Goal: Contribute content

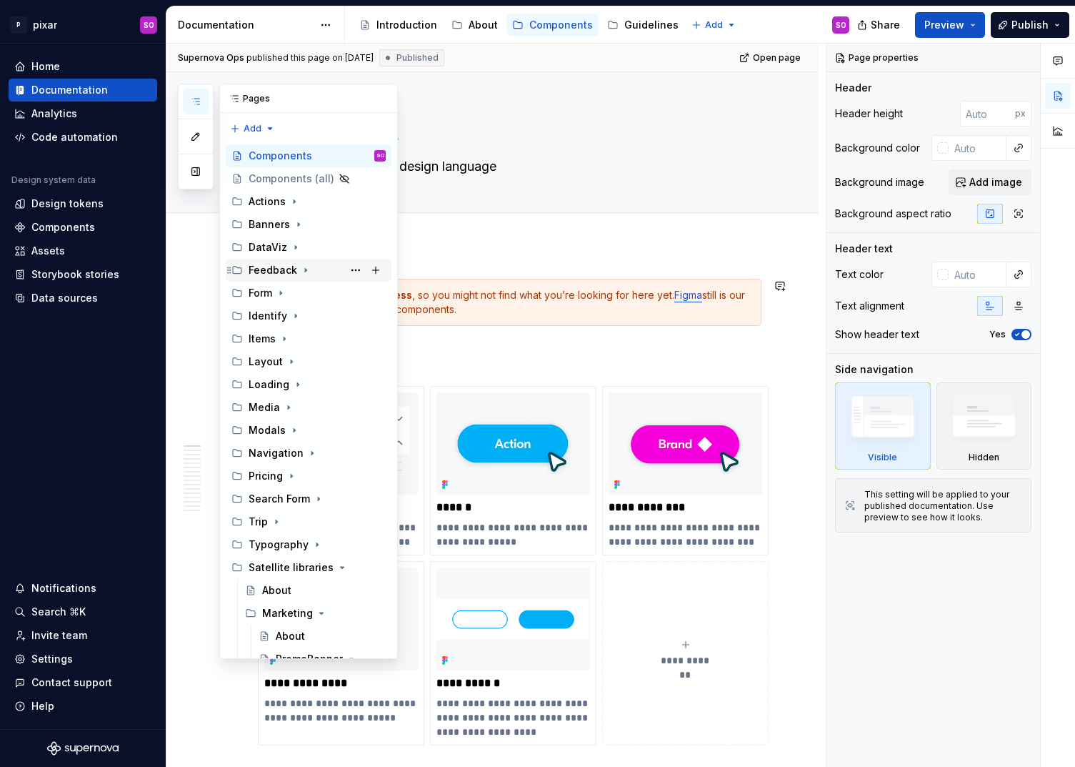
click at [292, 272] on div "Feedback" at bounding box center [273, 270] width 49 height 14
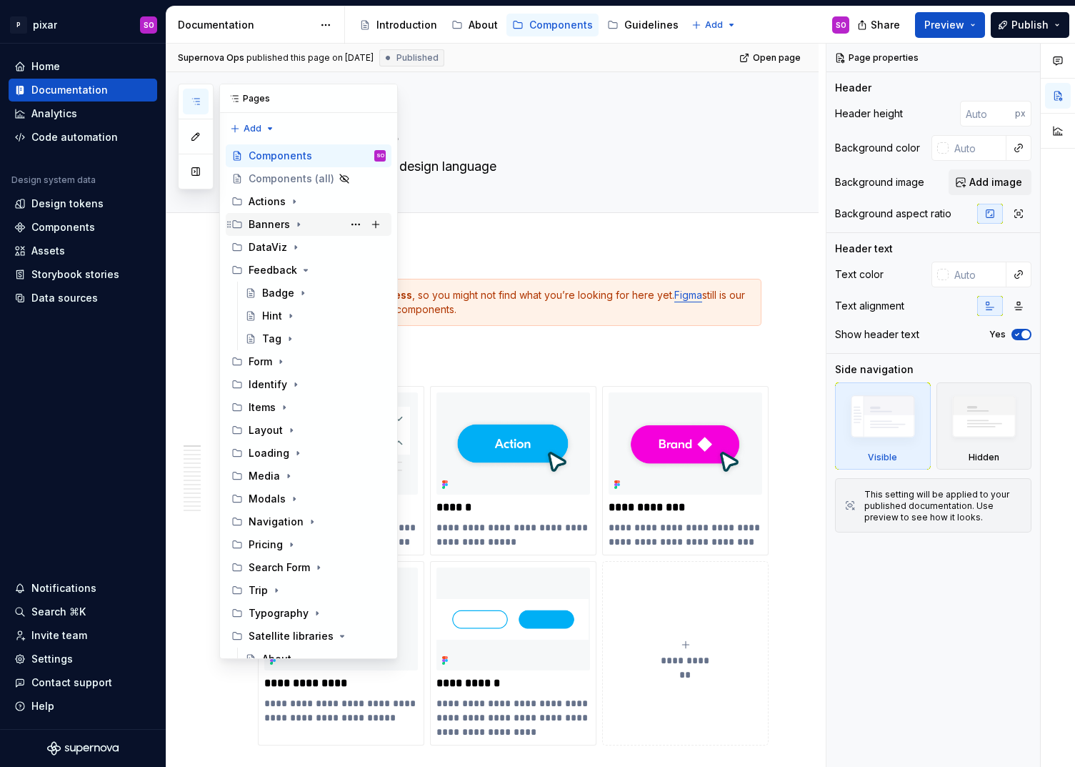
click at [281, 214] on div "Banners" at bounding box center [309, 224] width 166 height 23
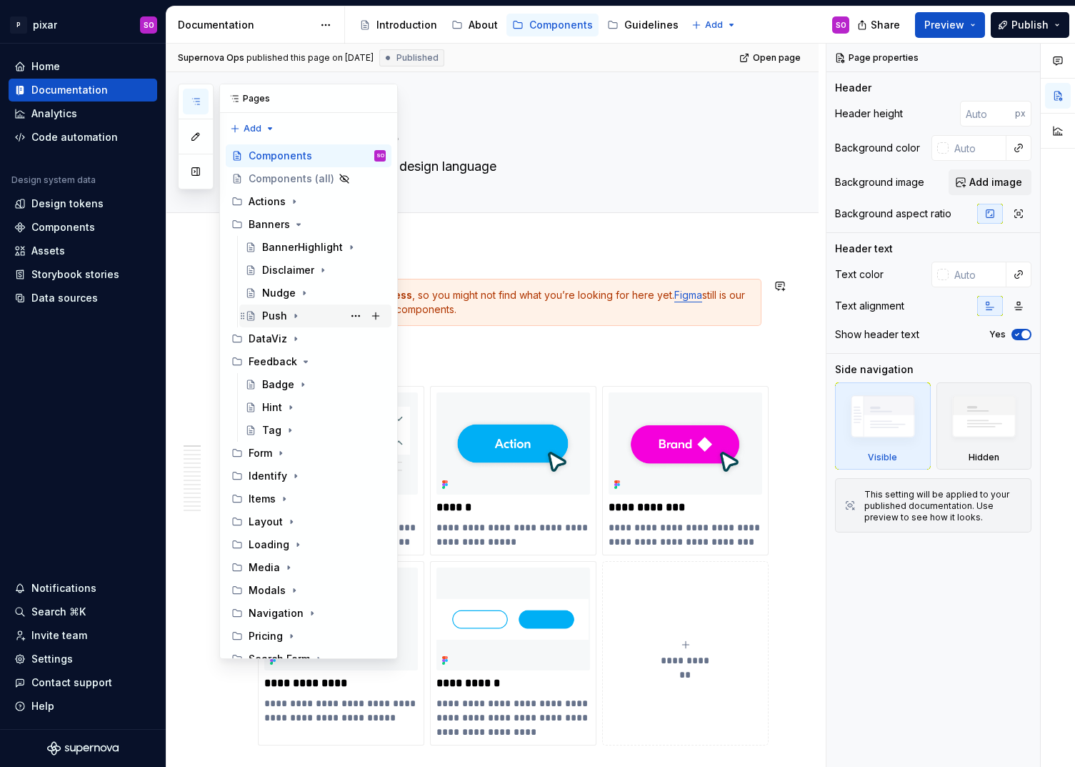
click at [287, 314] on div "Push" at bounding box center [324, 316] width 124 height 20
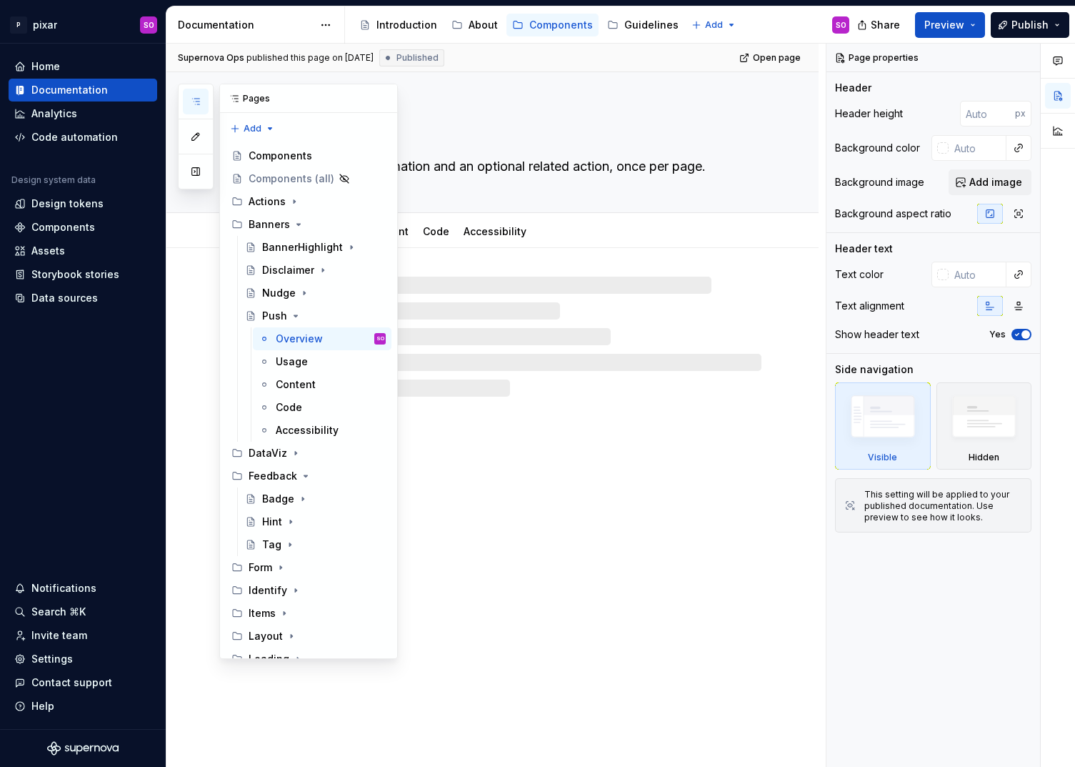
type textarea "*"
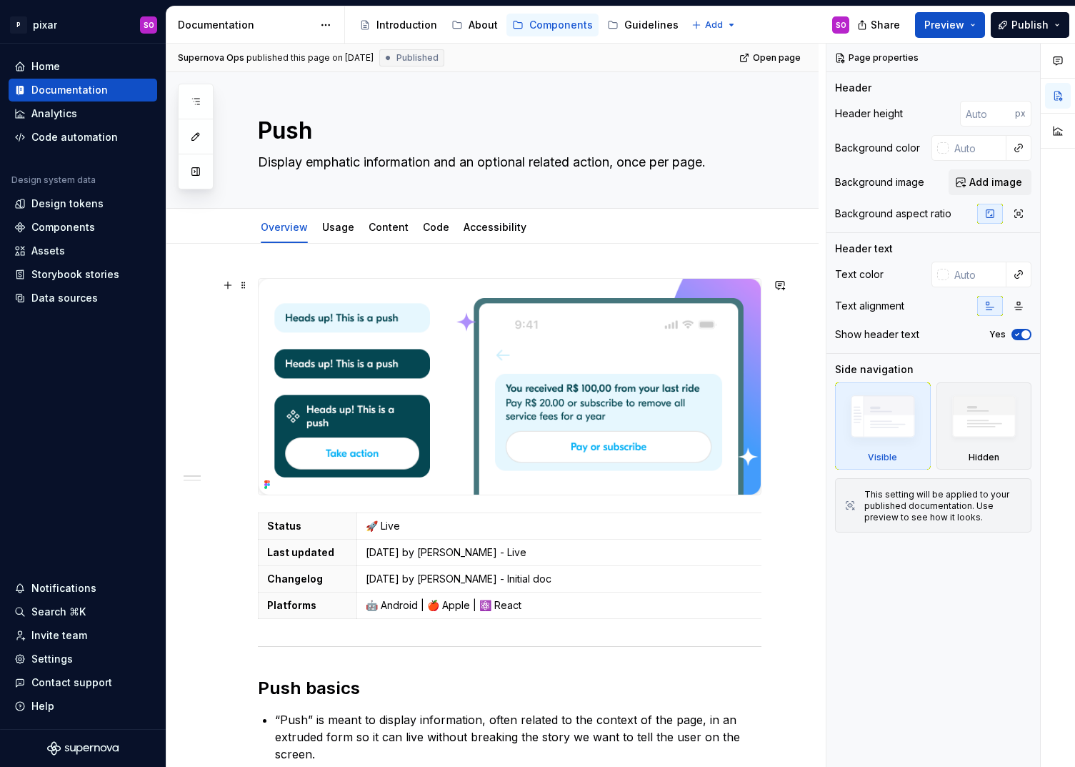
scroll to position [10, 0]
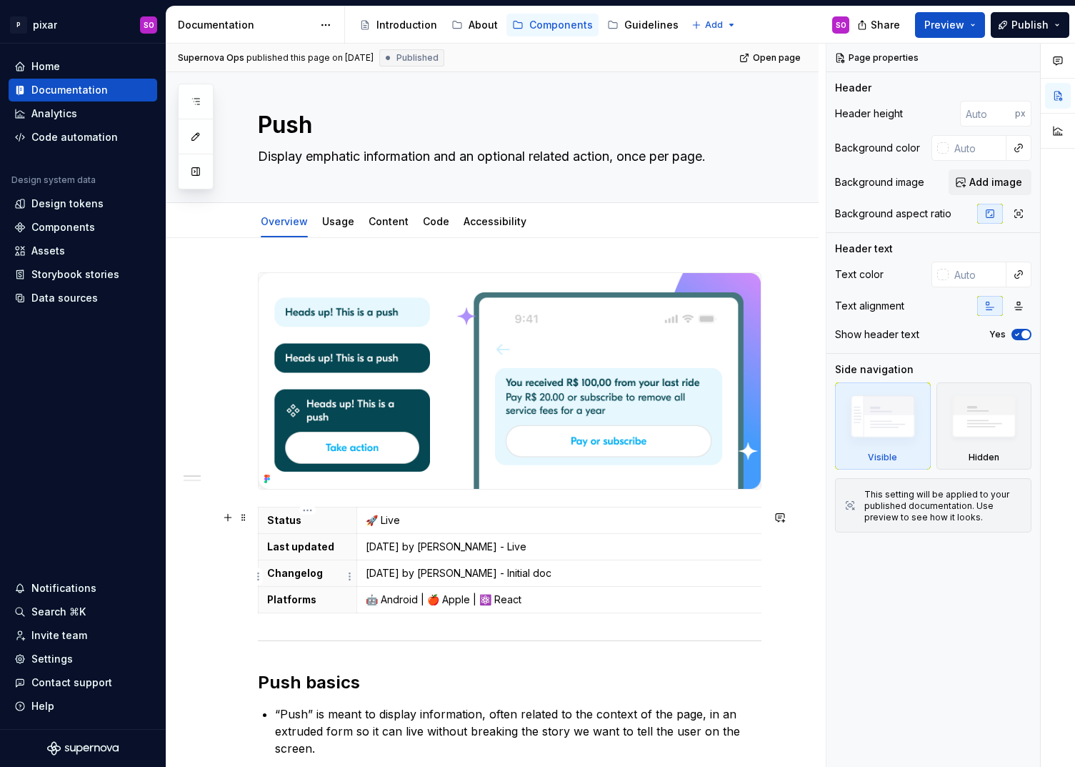
click at [341, 580] on p "Changelog" at bounding box center [307, 573] width 81 height 14
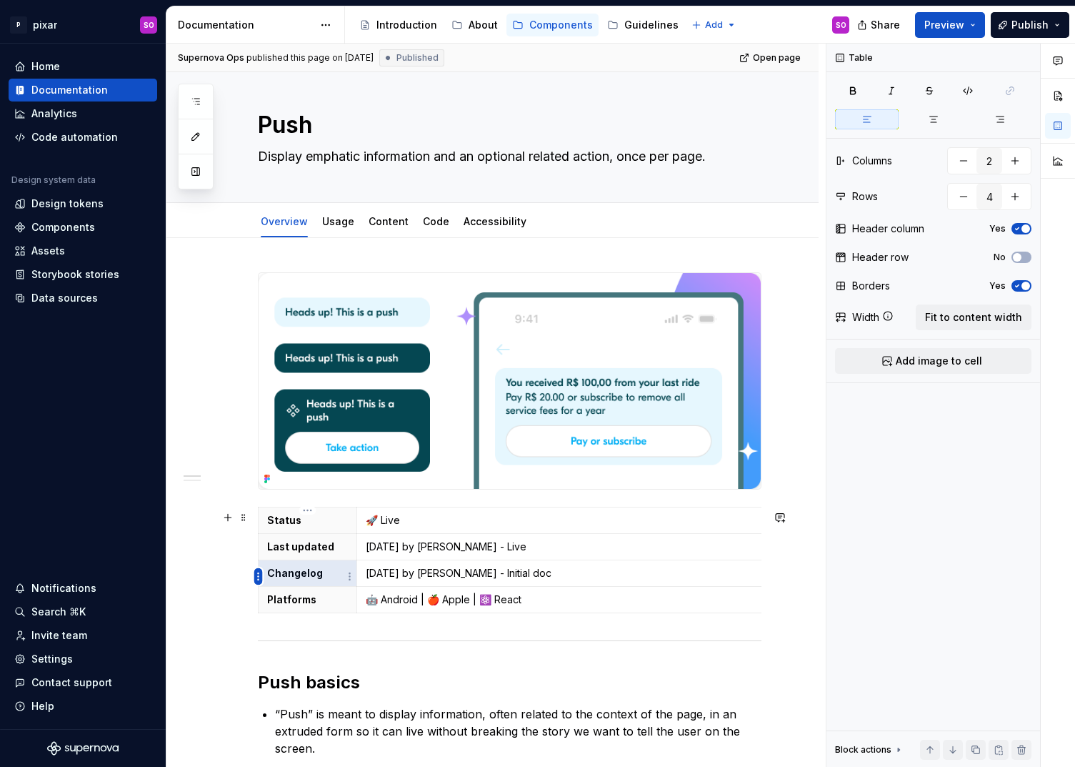
click at [259, 576] on html "P pixar SO Home Documentation Analytics Code automation Design system data Desi…" at bounding box center [537, 383] width 1075 height 767
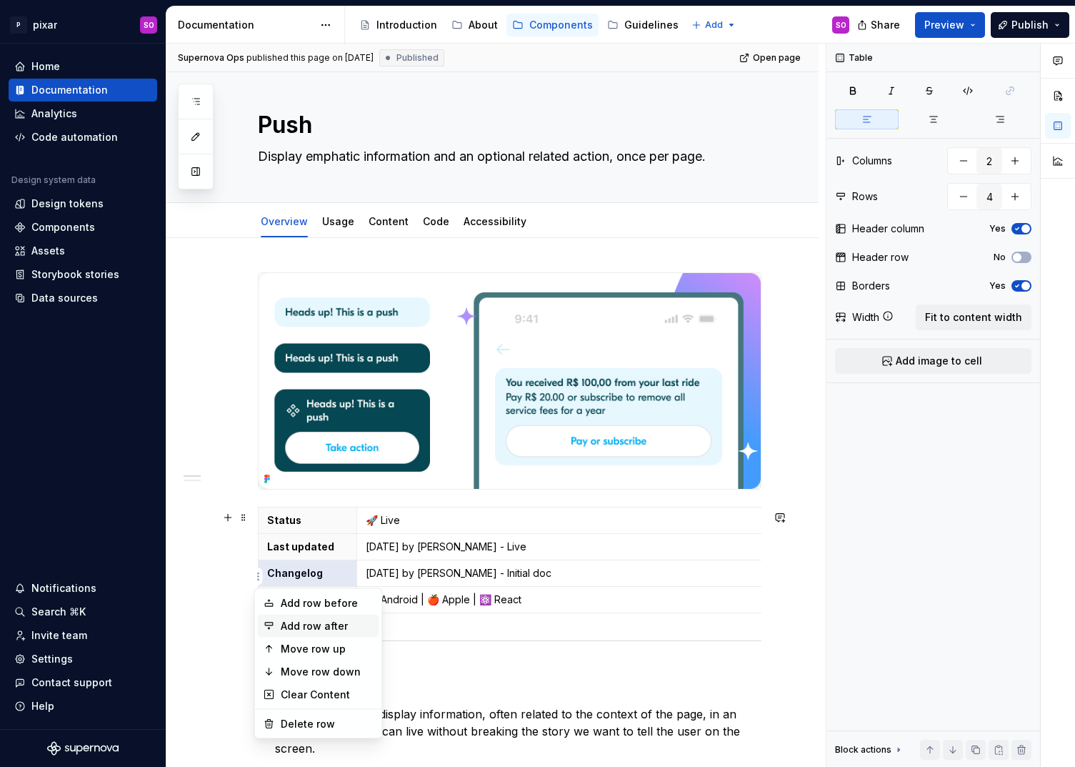
click at [317, 620] on div "Add row after" at bounding box center [327, 626] width 93 height 14
type input "5"
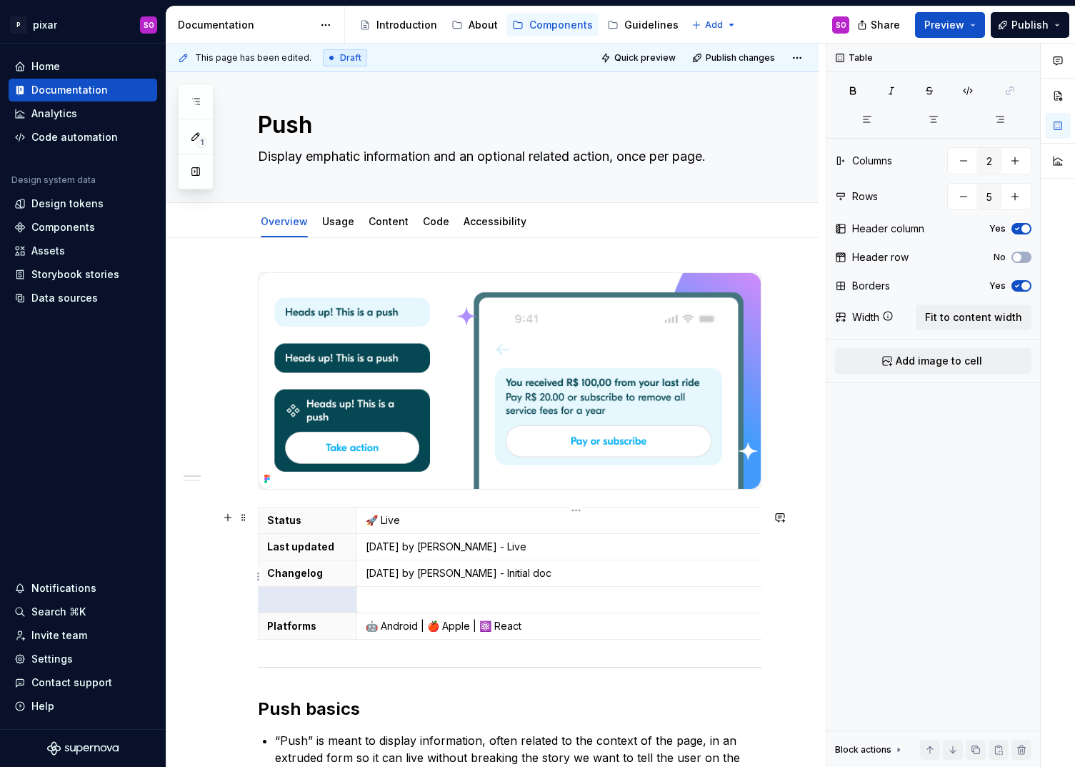
click at [368, 577] on p "[DATE] by [PERSON_NAME] - Initial doc" at bounding box center [576, 573] width 421 height 14
click at [392, 601] on p at bounding box center [576, 599] width 421 height 14
click at [415, 547] on p "2025/03/13 by Benoit Rajalu - Live" at bounding box center [576, 547] width 421 height 14
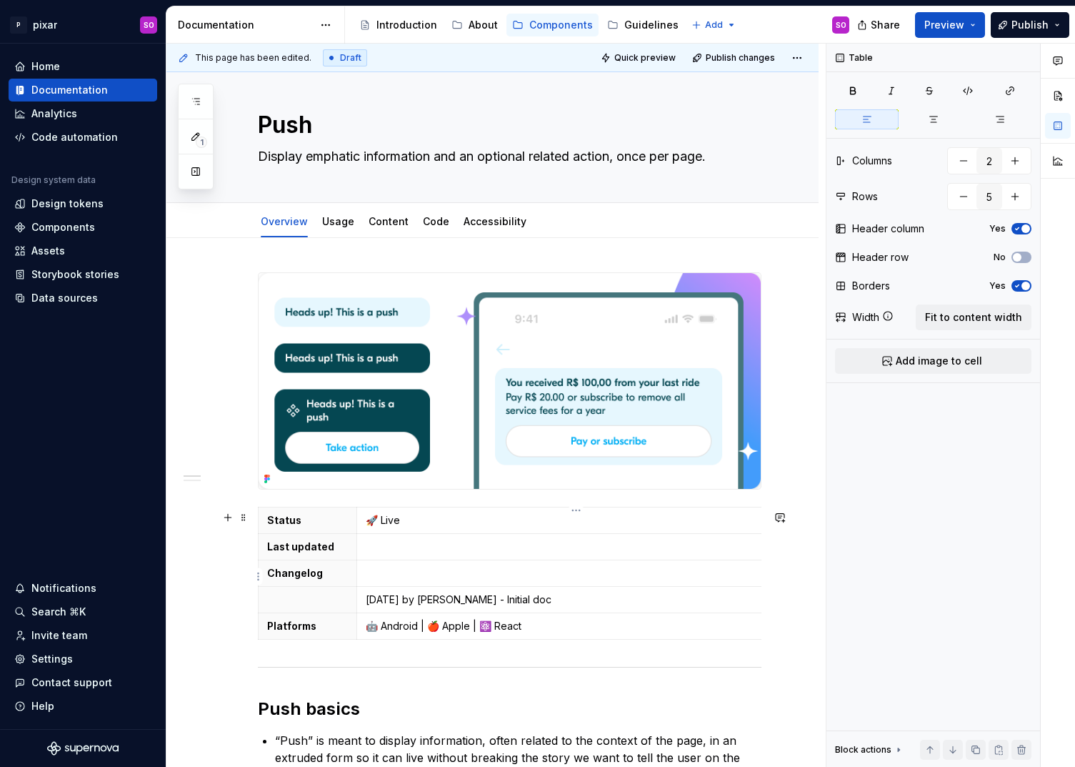
click at [399, 580] on p at bounding box center [576, 573] width 421 height 14
paste div
click at [441, 557] on td at bounding box center [576, 547] width 439 height 26
click at [401, 552] on p "2025/03/13 by Benoit Rajalu - Live" at bounding box center [576, 547] width 421 height 14
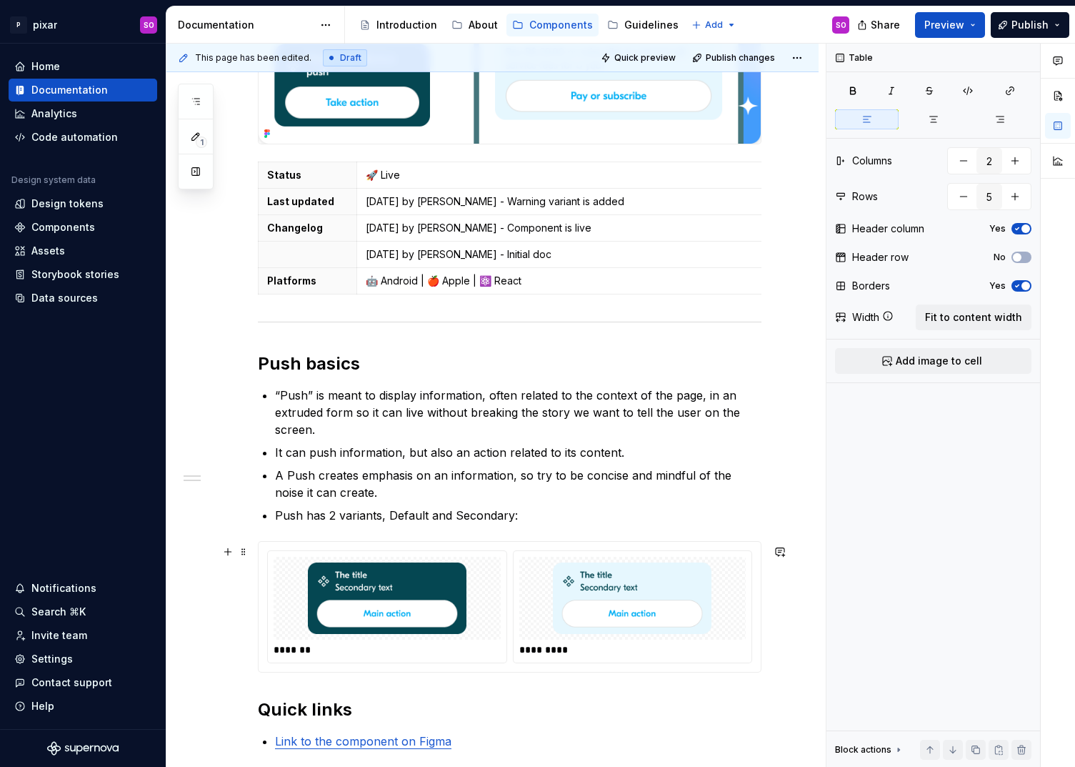
scroll to position [361, 0]
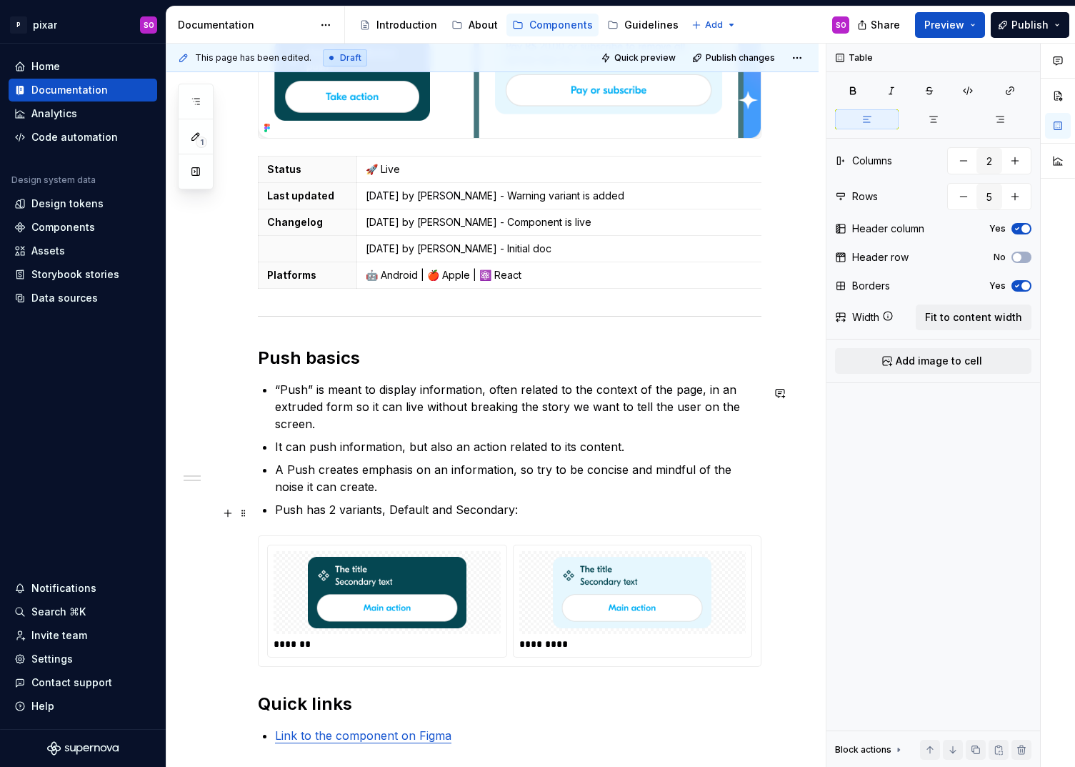
click at [334, 514] on p "Push has 2 variants, Default and Secondary:" at bounding box center [518, 509] width 487 height 17
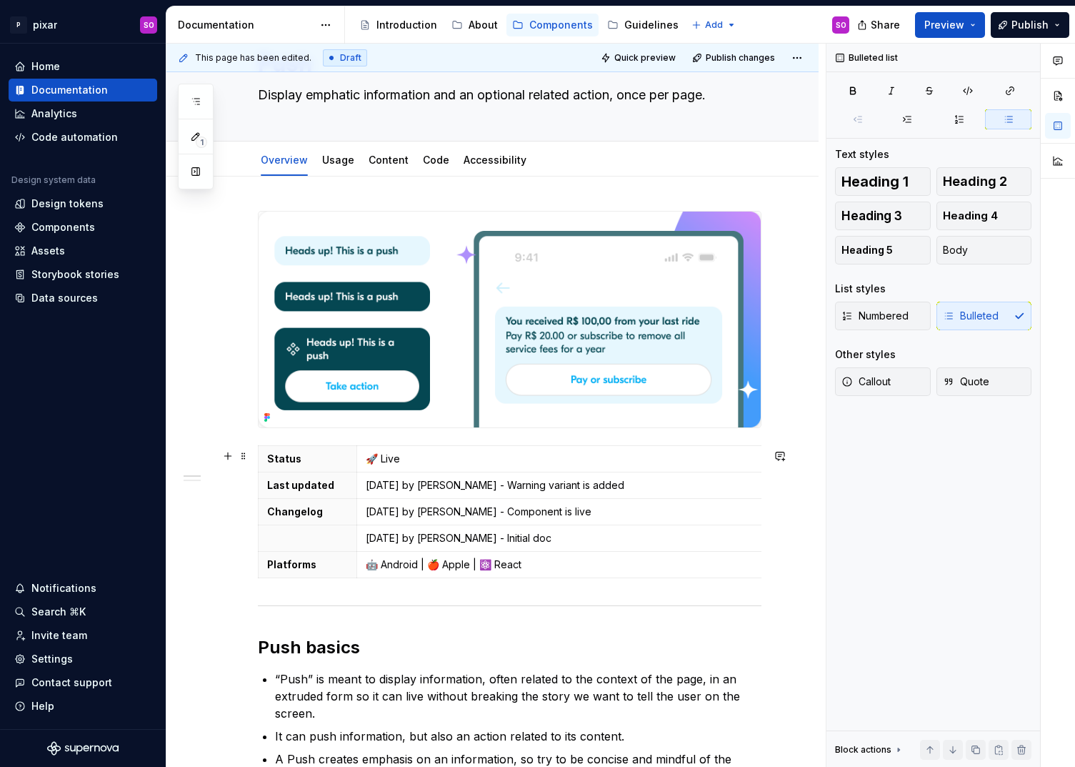
scroll to position [0, 0]
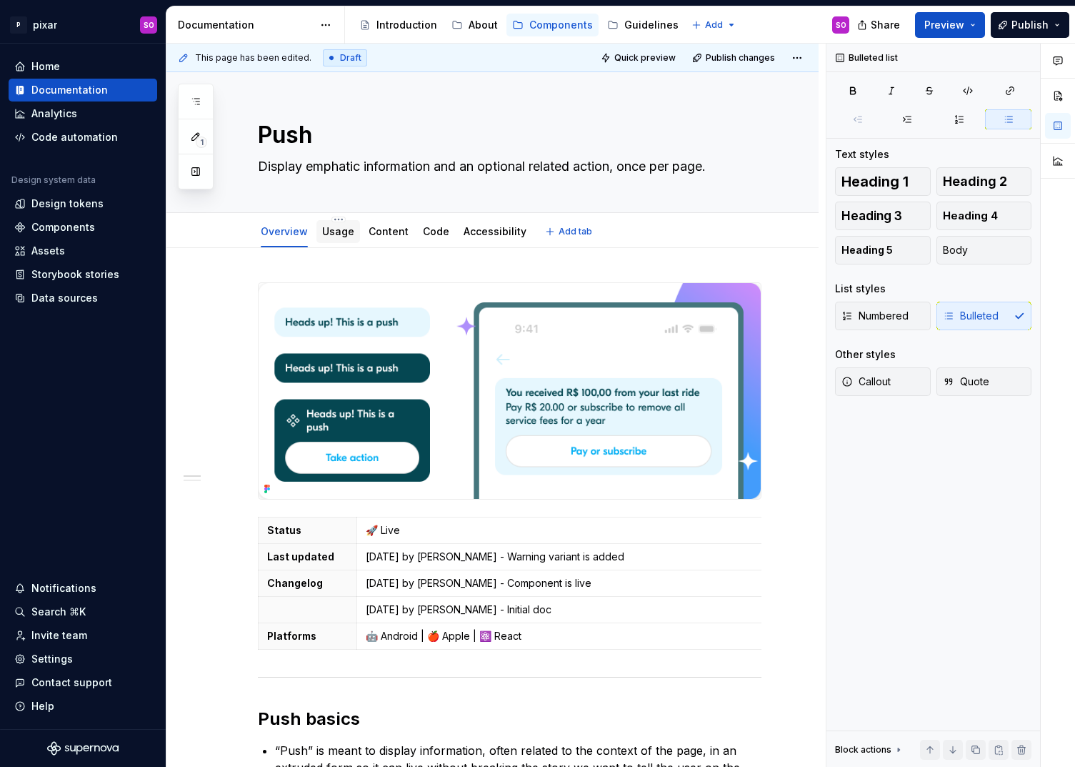
click at [330, 239] on div "Usage" at bounding box center [338, 231] width 32 height 17
click at [343, 231] on link "Usage" at bounding box center [338, 231] width 32 height 12
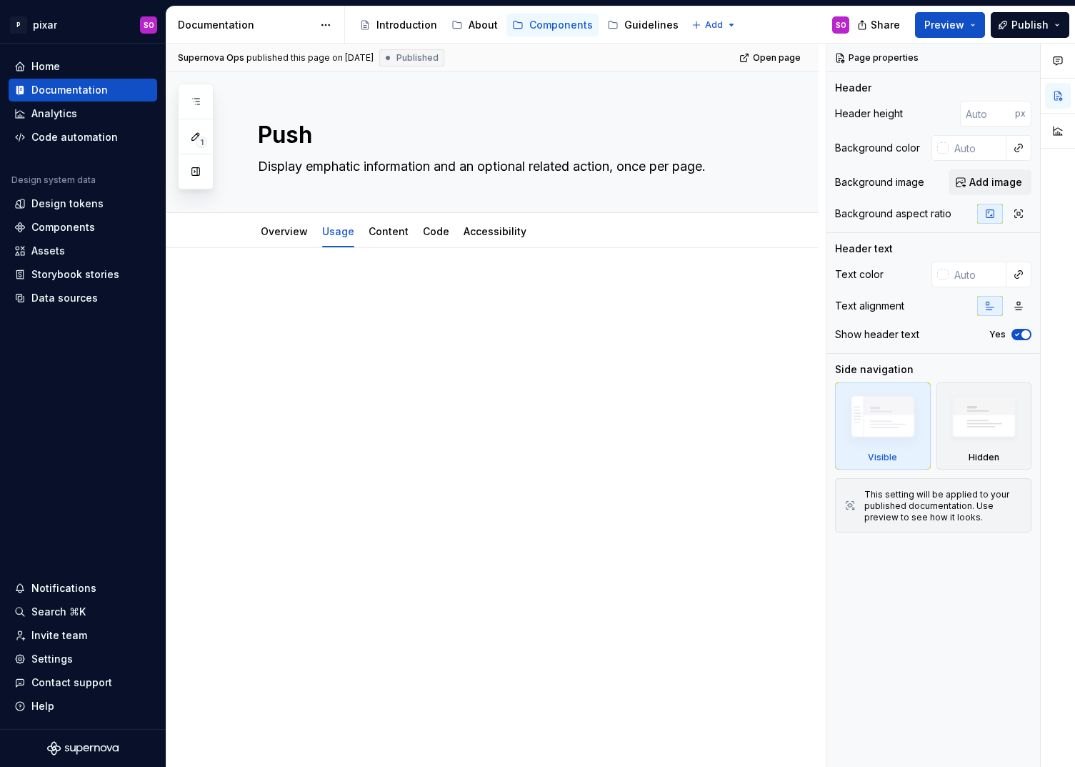
type textarea "*"
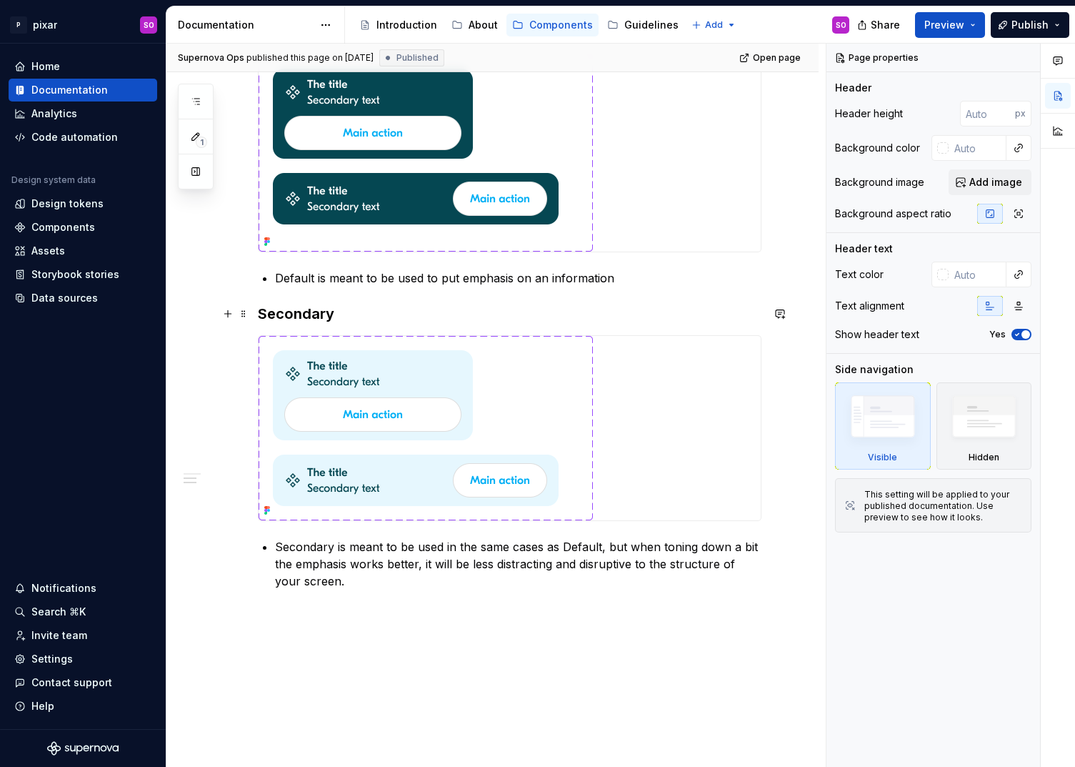
scroll to position [501, 0]
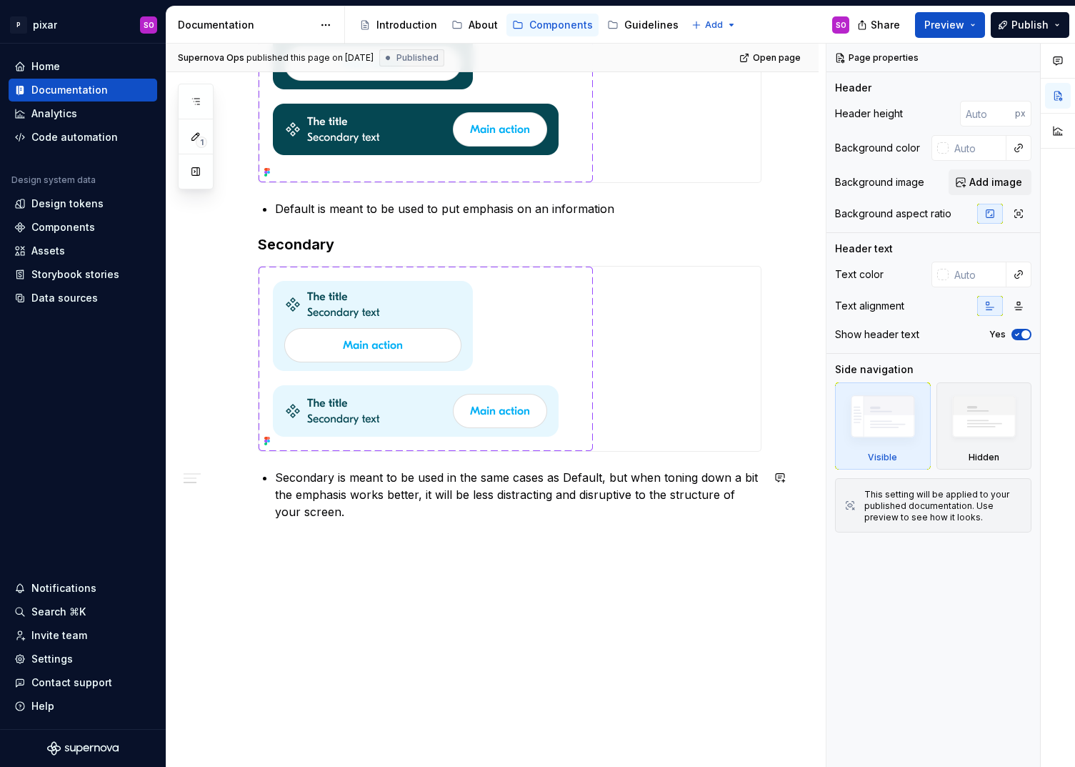
click at [354, 520] on div "When to use? When you want to create some emphasis on an information (for examp…" at bounding box center [510, 159] width 504 height 756
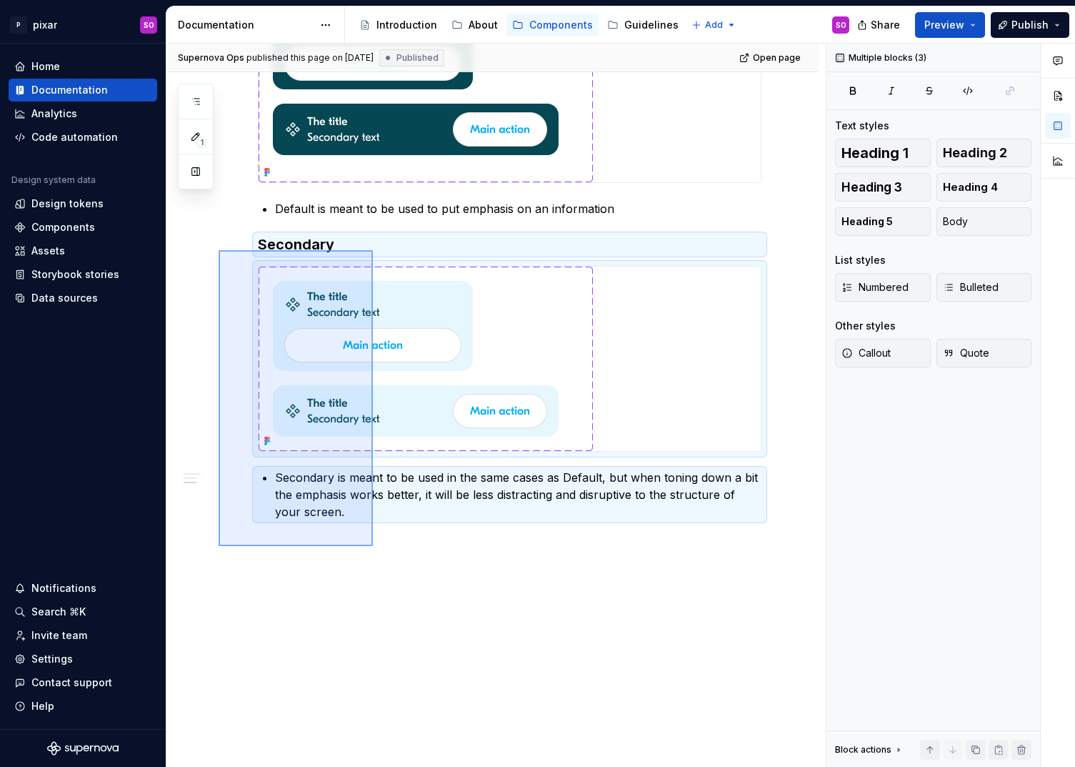
drag, startPoint x: 373, startPoint y: 546, endPoint x: 219, endPoint y: 247, distance: 336.9
click at [219, 245] on div "Supernova Ops published this page on March 13, 2025 Published Open page Push Di…" at bounding box center [497, 406] width 660 height 724
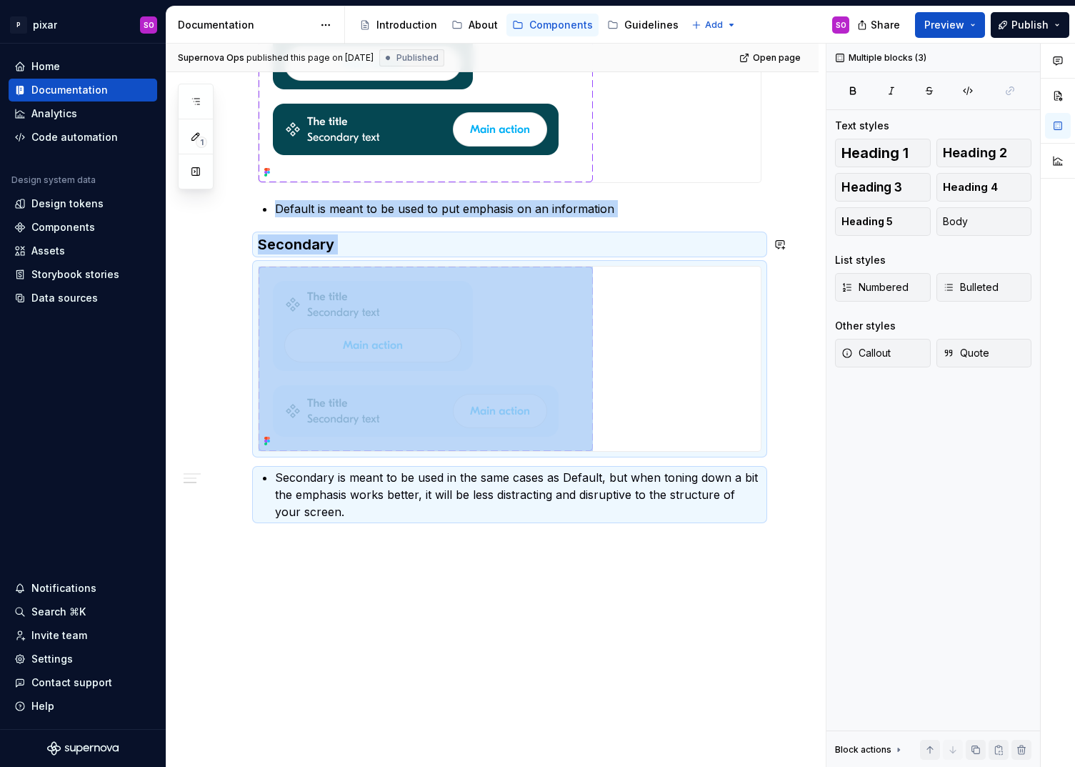
copy div "Default is meant to be used to put emphasis on an information Secondary"
click at [377, 593] on div "Supernova Ops published this page on March 13, 2025 Published Open page Push Di…" at bounding box center [497, 406] width 660 height 724
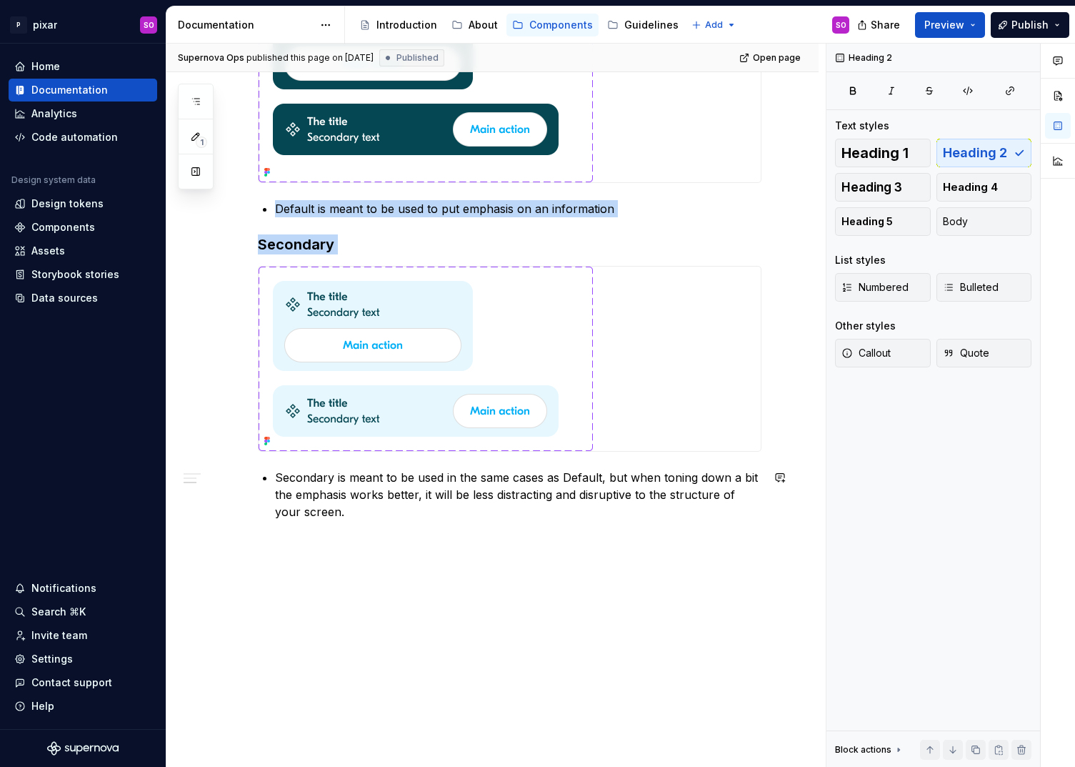
click at [352, 568] on div "When to use? When you want to create some emphasis on an information (for examp…" at bounding box center [493, 257] width 652 height 1020
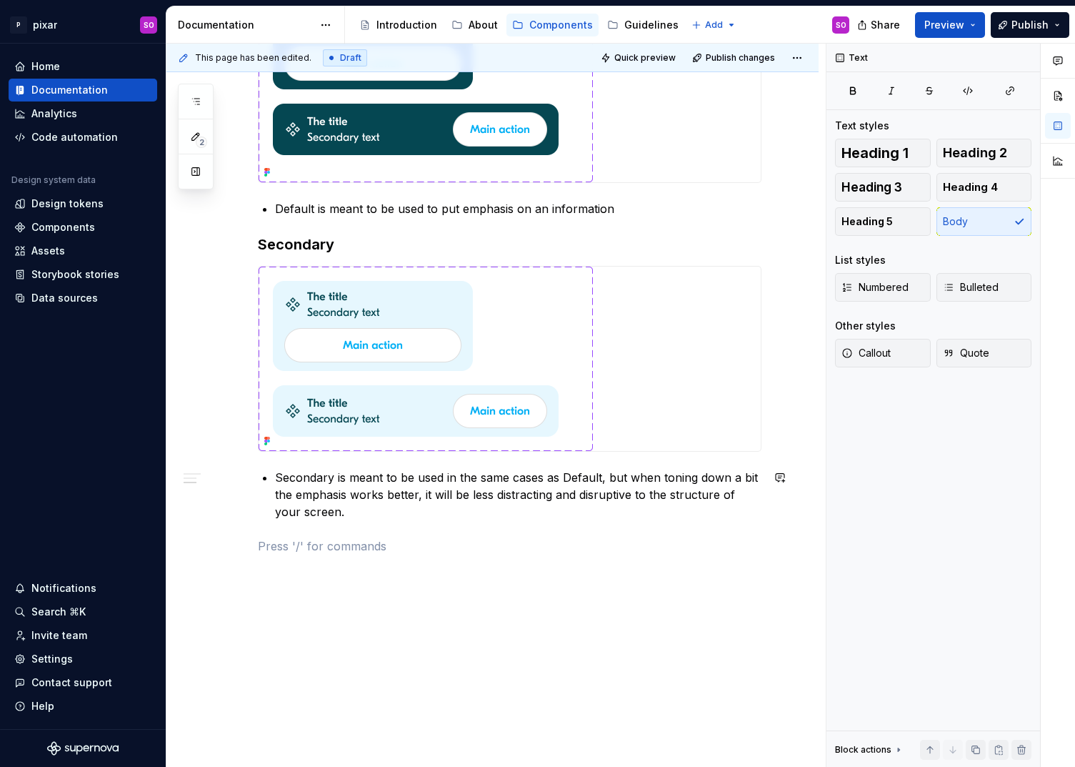
paste div
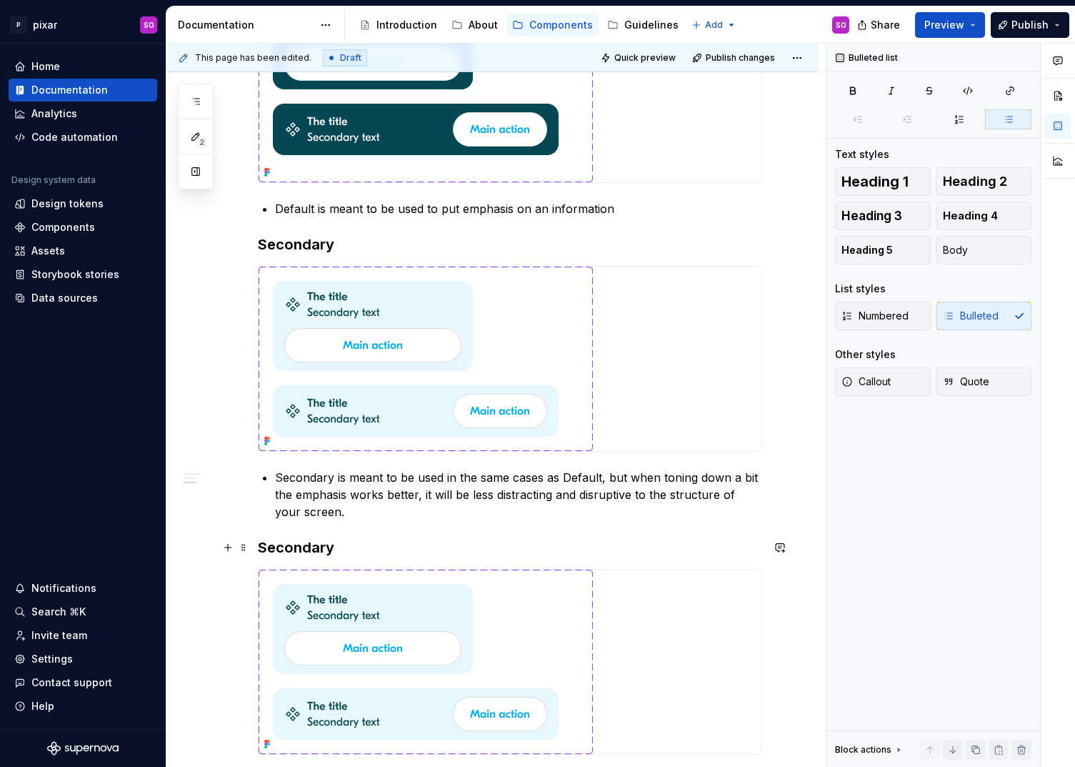
click at [322, 545] on h3 "Secondary" at bounding box center [510, 547] width 504 height 20
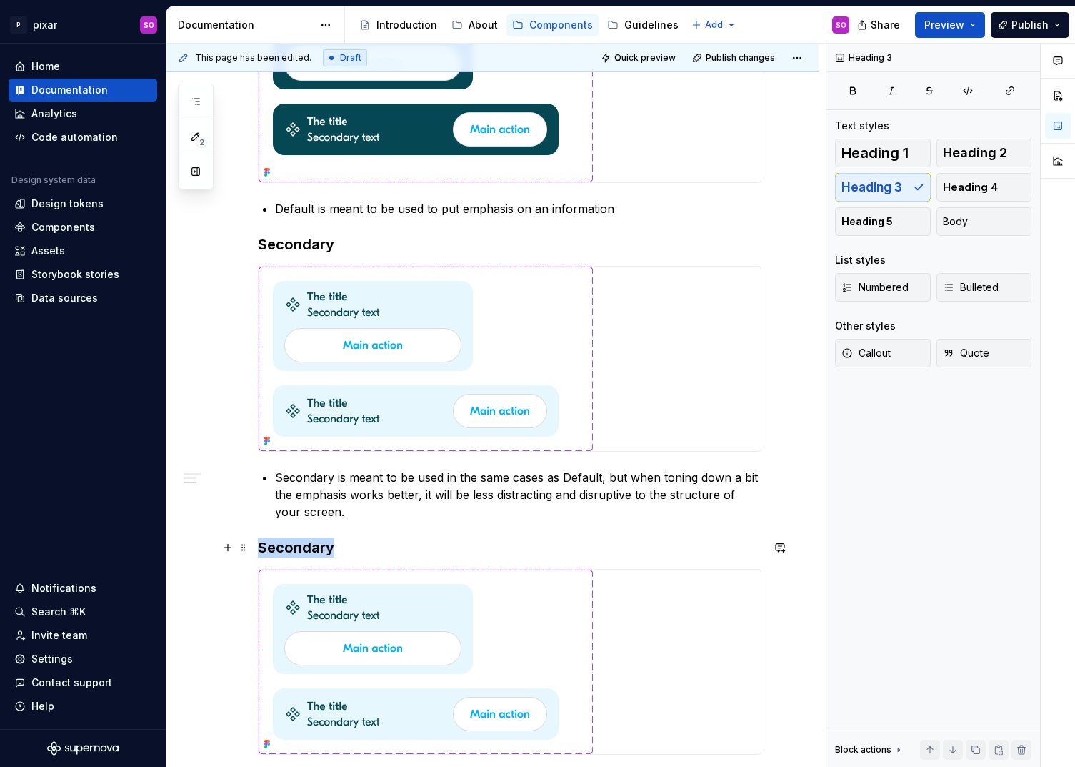
click at [322, 545] on h3 "Secondary" at bounding box center [510, 547] width 504 height 20
click at [462, 647] on img at bounding box center [426, 662] width 334 height 184
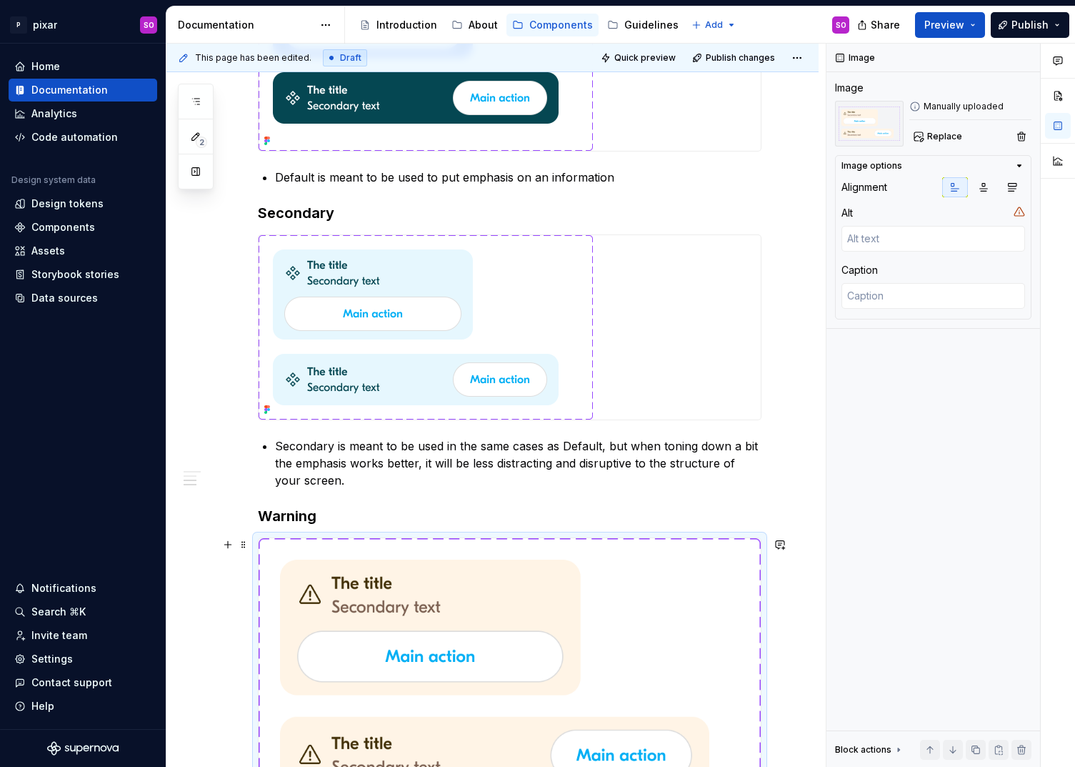
scroll to position [535, 0]
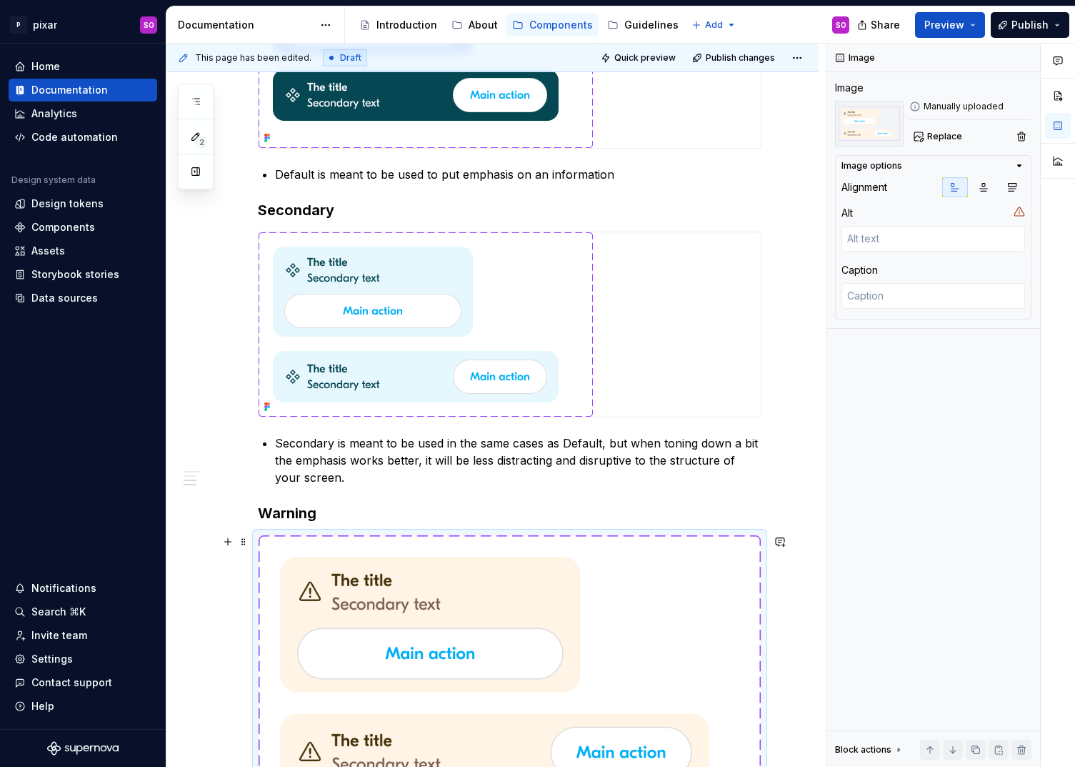
click at [615, 580] on img at bounding box center [510, 673] width 502 height 277
click at [958, 180] on button "button" at bounding box center [956, 187] width 26 height 20
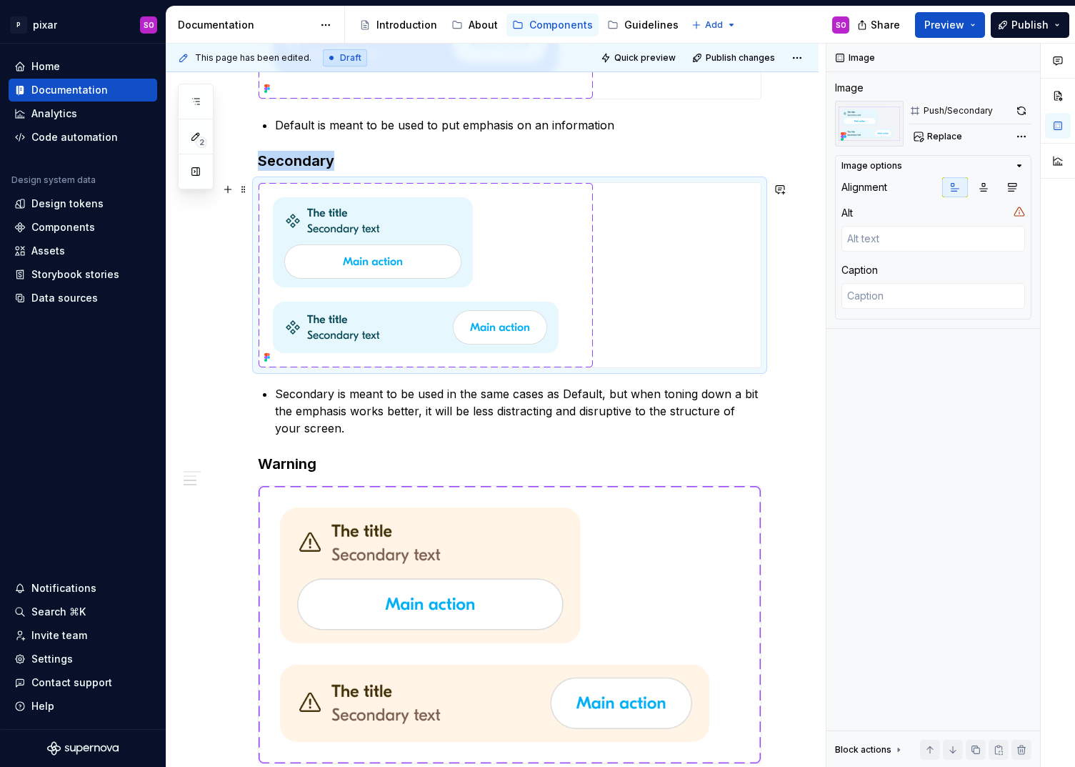
click at [728, 269] on div at bounding box center [510, 275] width 502 height 184
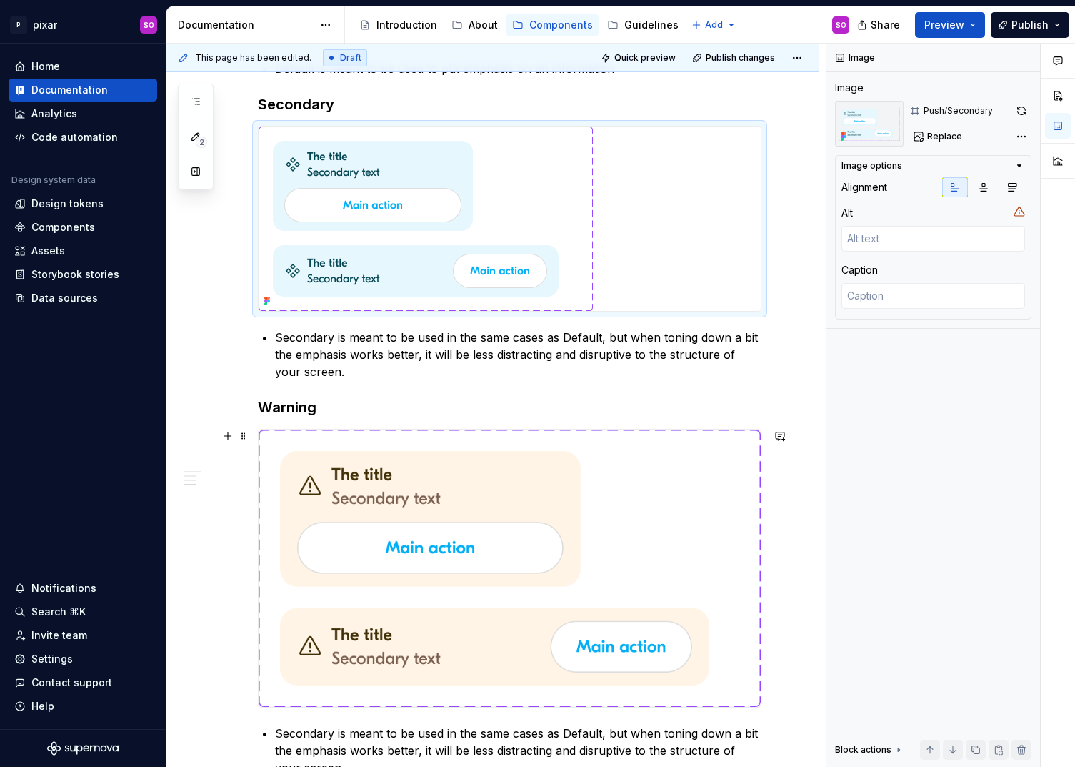
scroll to position [594, 0]
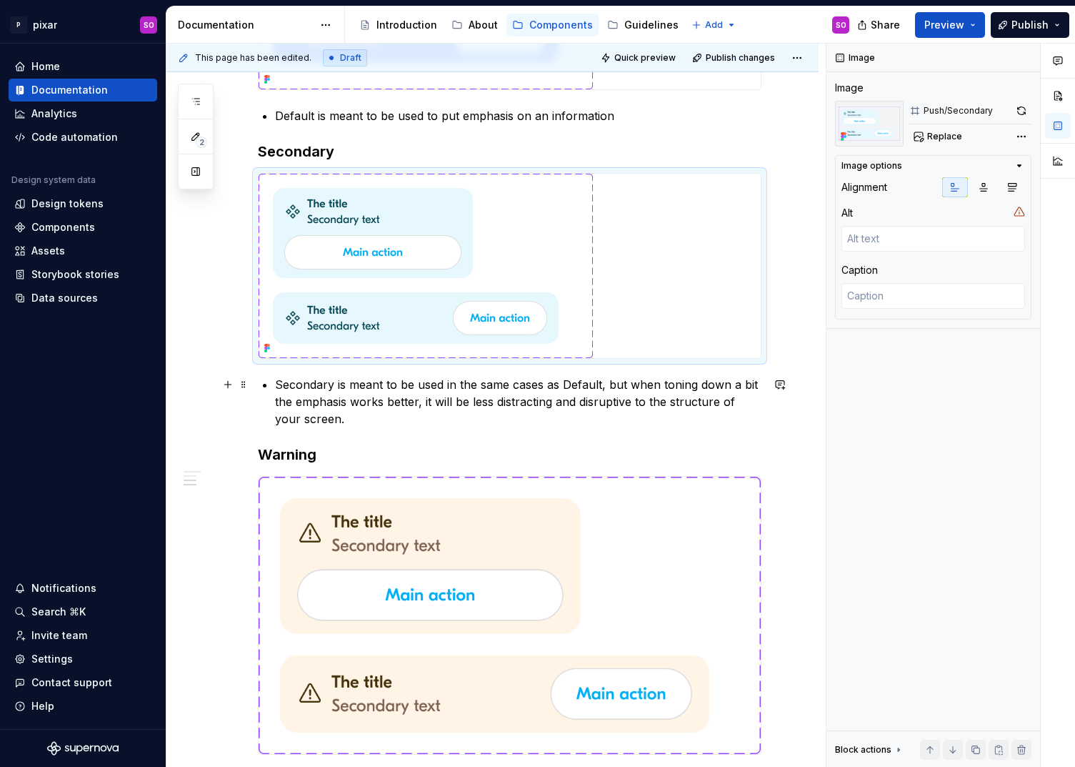
click at [565, 420] on p "Secondary is meant to be used in the same cases as Default, but when toning dow…" at bounding box center [518, 401] width 487 height 51
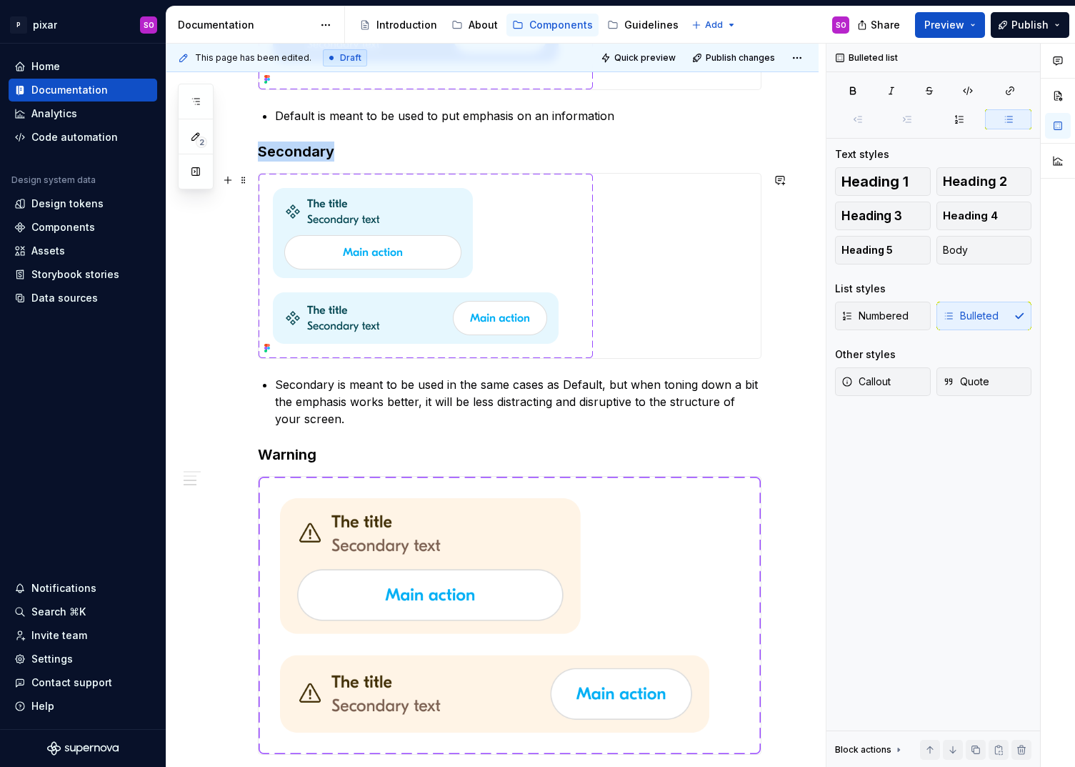
click at [731, 272] on div at bounding box center [510, 266] width 502 height 184
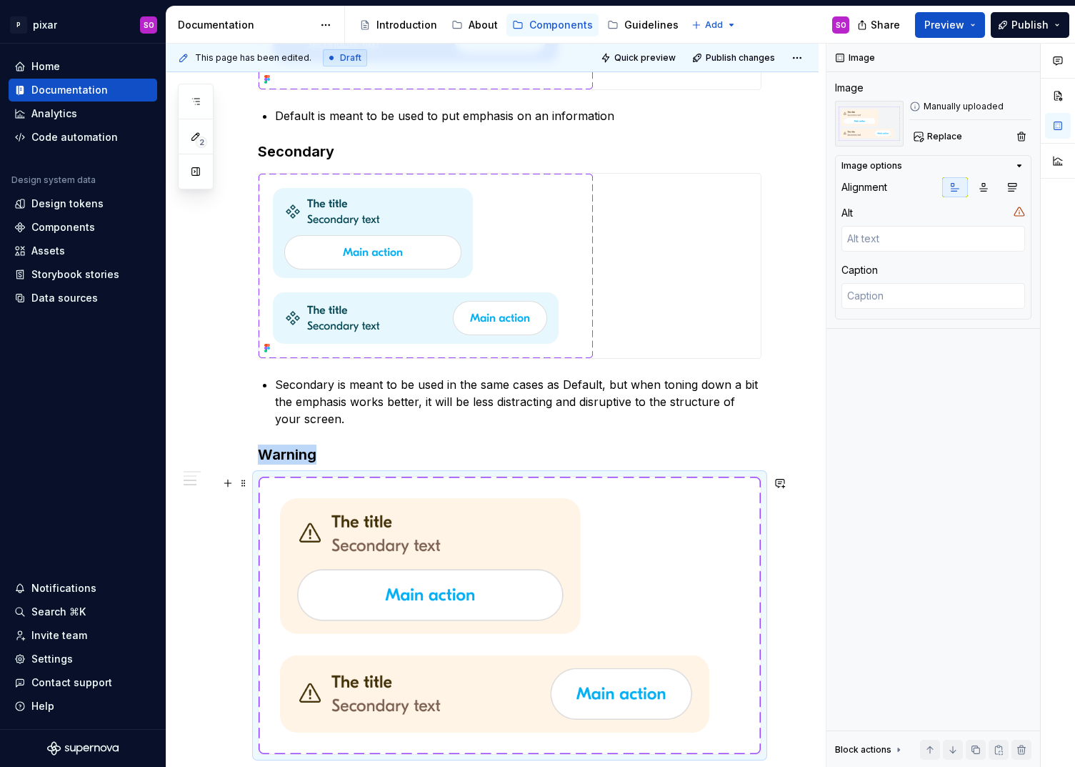
click at [604, 598] on img at bounding box center [510, 615] width 502 height 277
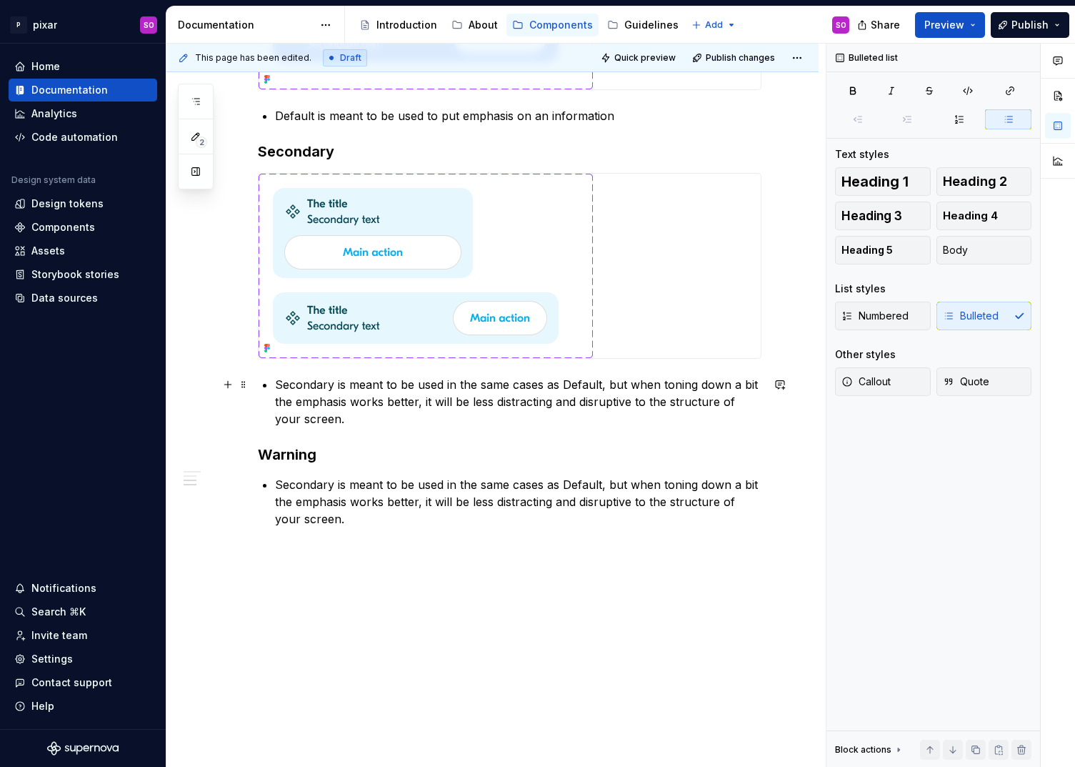
click at [391, 423] on p "Secondary is meant to be used in the same cases as Default, but when toning dow…" at bounding box center [518, 401] width 487 height 51
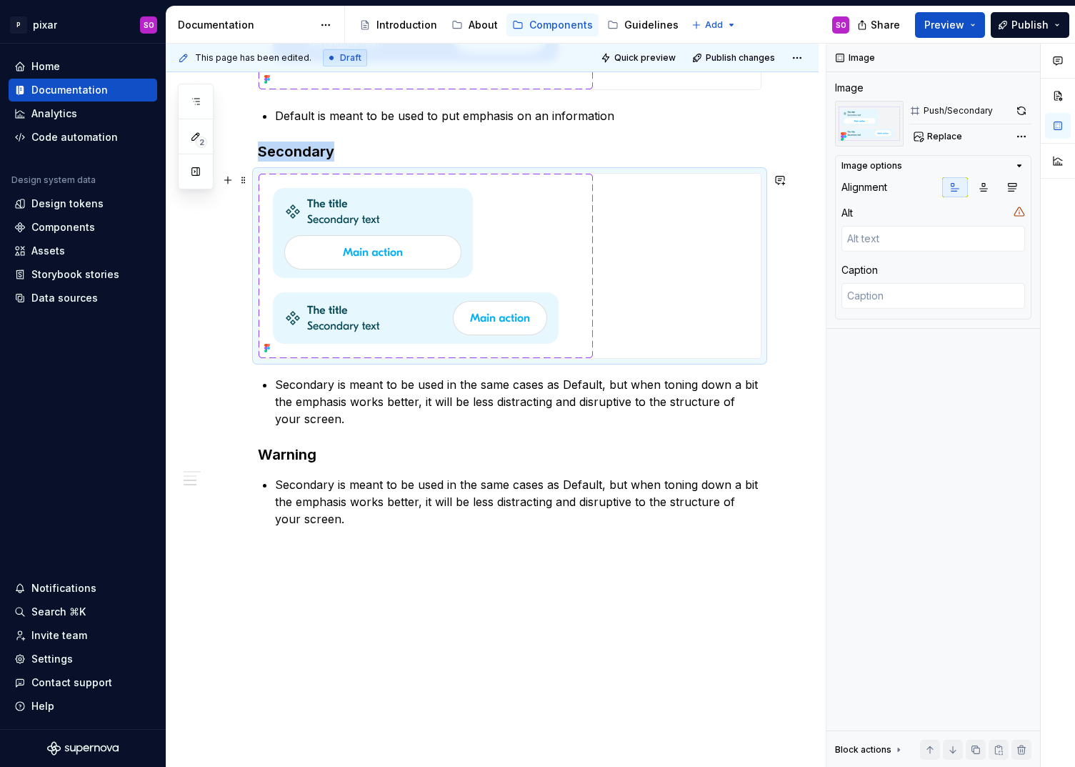
click at [445, 262] on img at bounding box center [426, 266] width 334 height 184
click at [423, 472] on div "When to use? When you want to create some emphasis on an information (for examp…" at bounding box center [510, 107] width 504 height 839
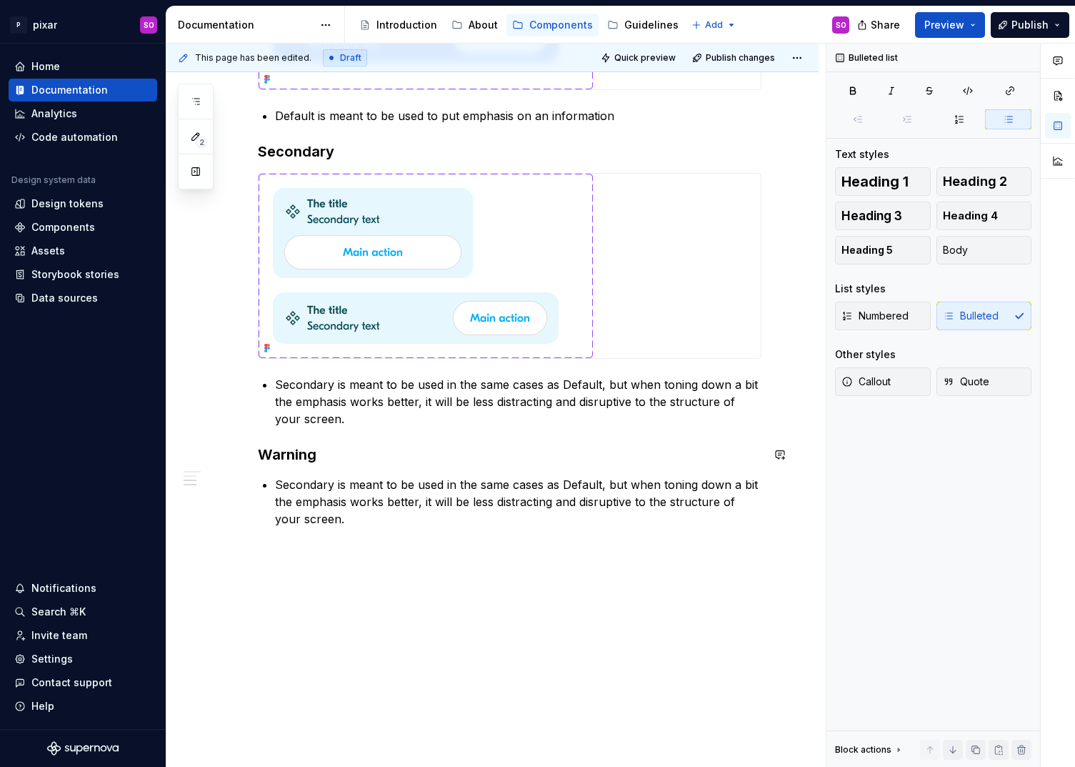
click at [412, 457] on h3 "Warning" at bounding box center [510, 454] width 504 height 20
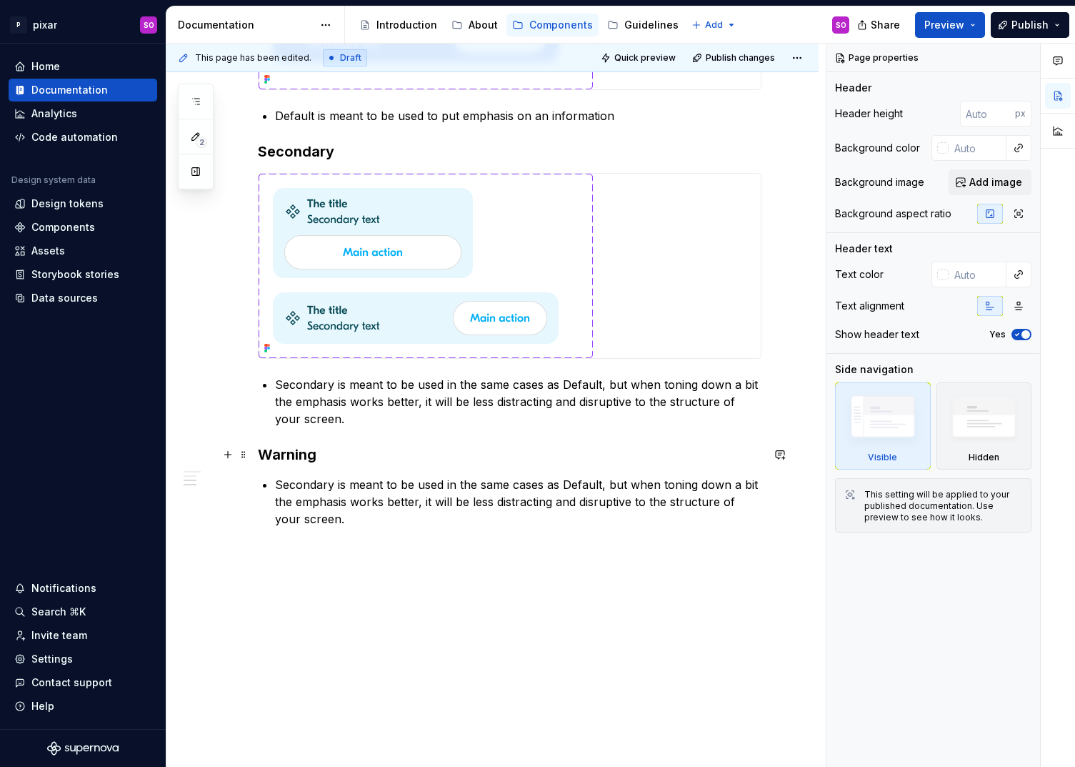
click at [394, 459] on h3 "Warning" at bounding box center [510, 454] width 504 height 20
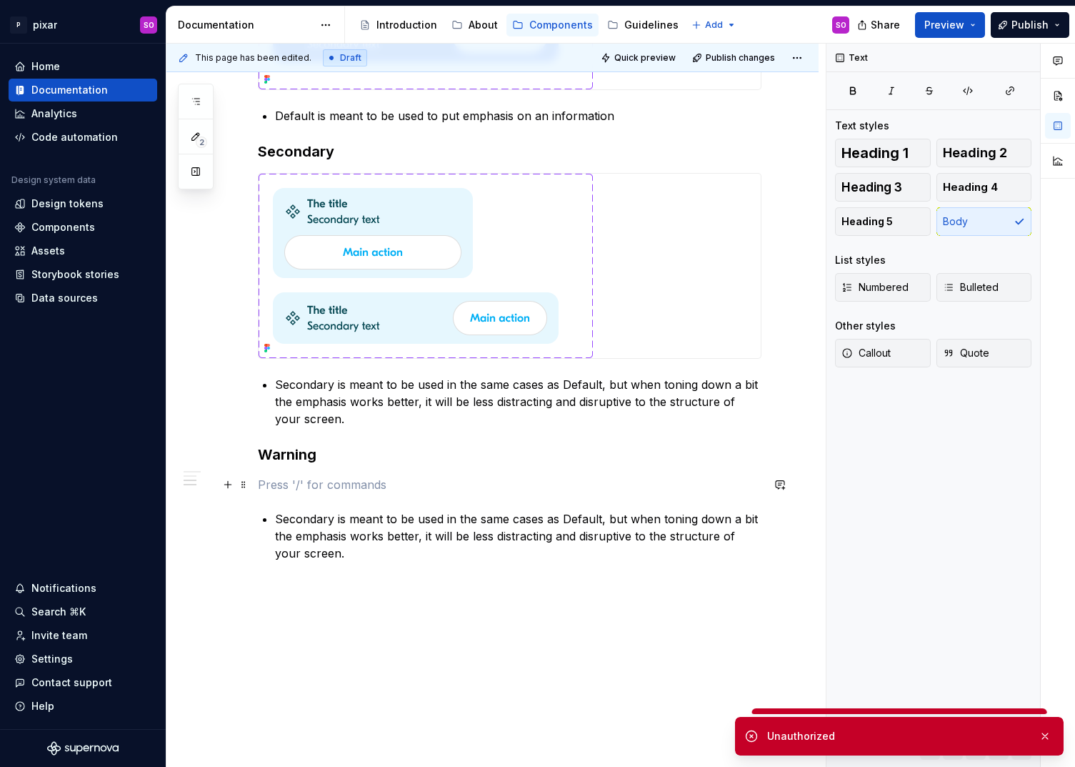
click at [297, 482] on p at bounding box center [510, 484] width 504 height 17
click at [343, 453] on h3 "Warning" at bounding box center [510, 454] width 504 height 20
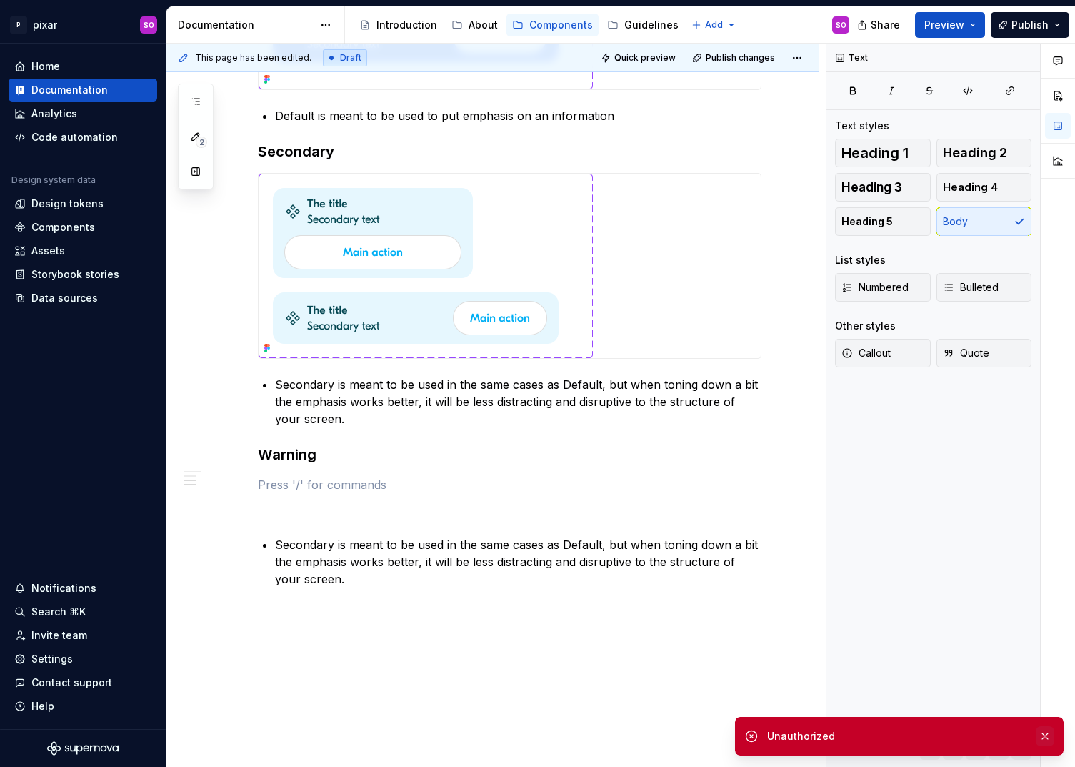
click at [1049, 728] on button "button" at bounding box center [1045, 736] width 19 height 20
type textarea "*"
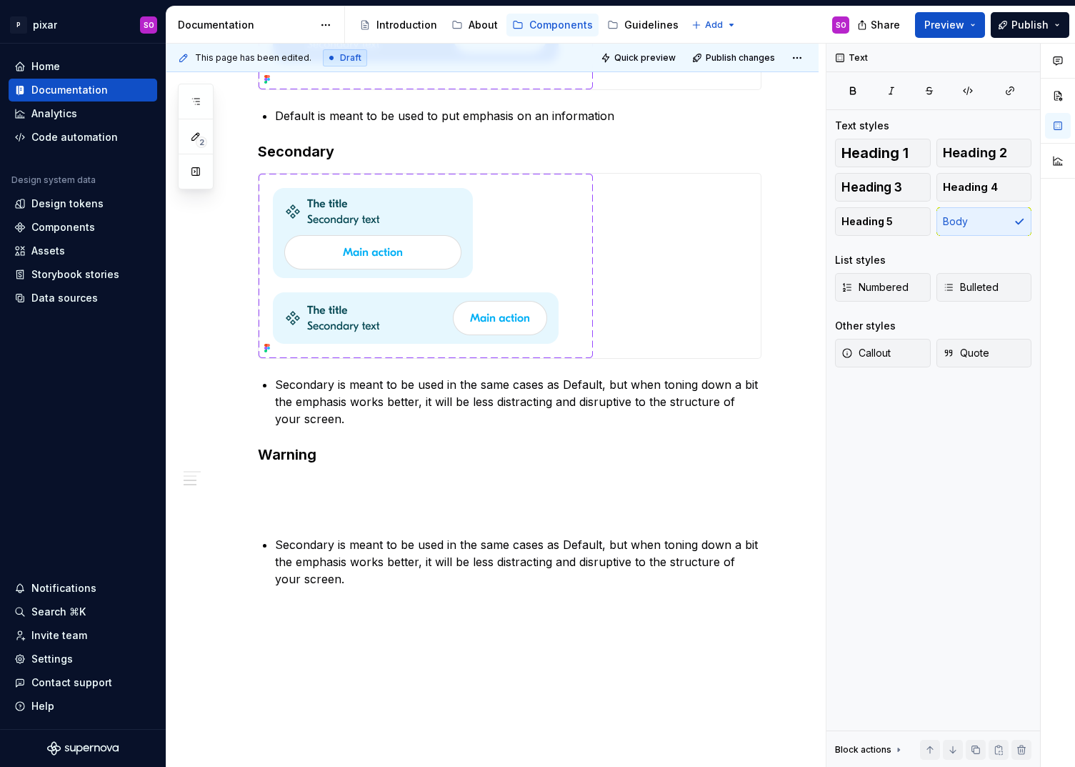
type textarea "*"
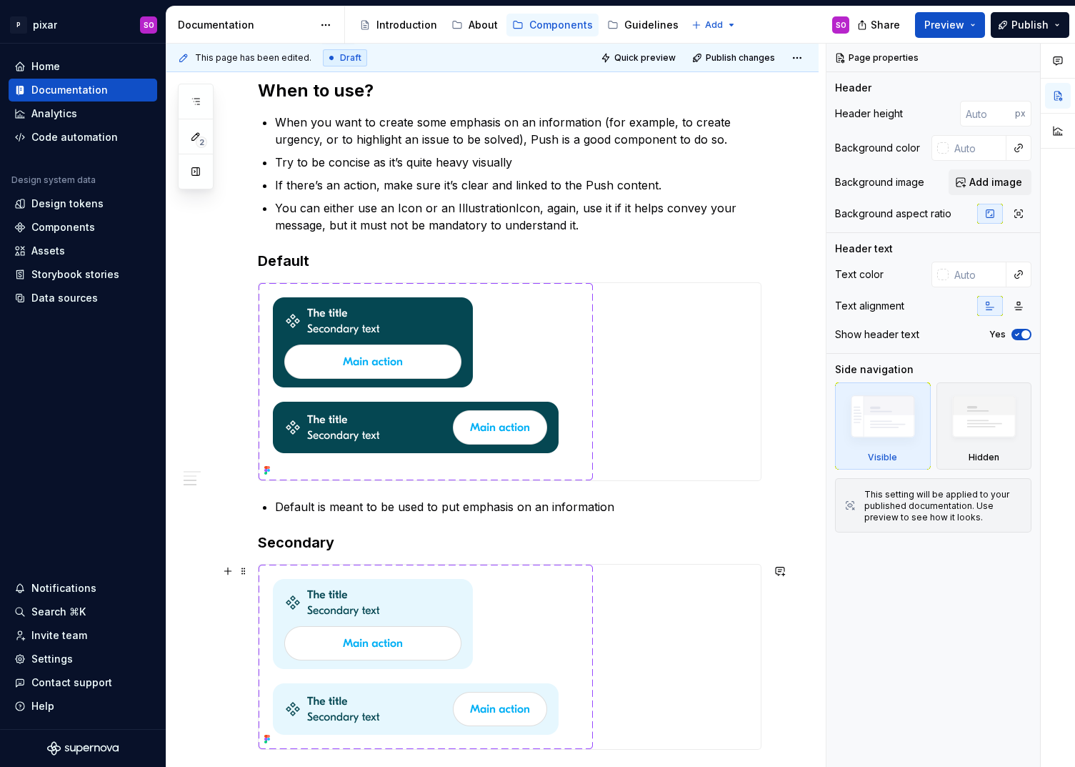
scroll to position [661, 0]
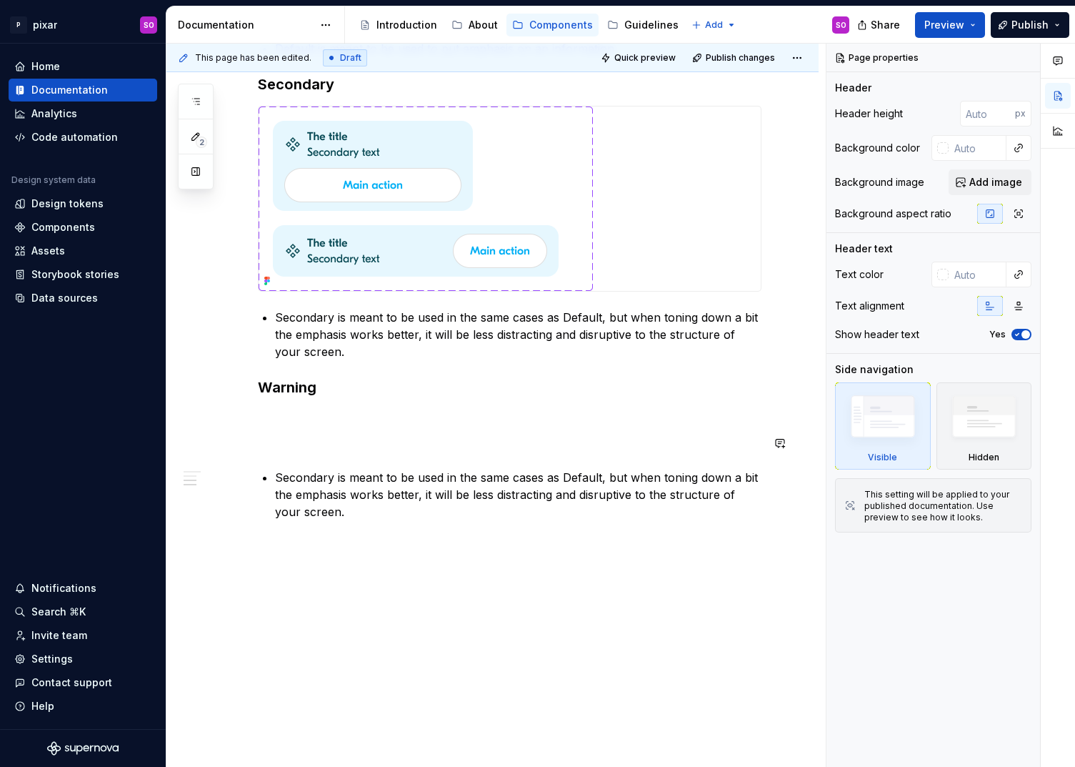
click at [357, 428] on div "When to use? When you want to create some emphasis on an information (for examp…" at bounding box center [510, 70] width 504 height 899
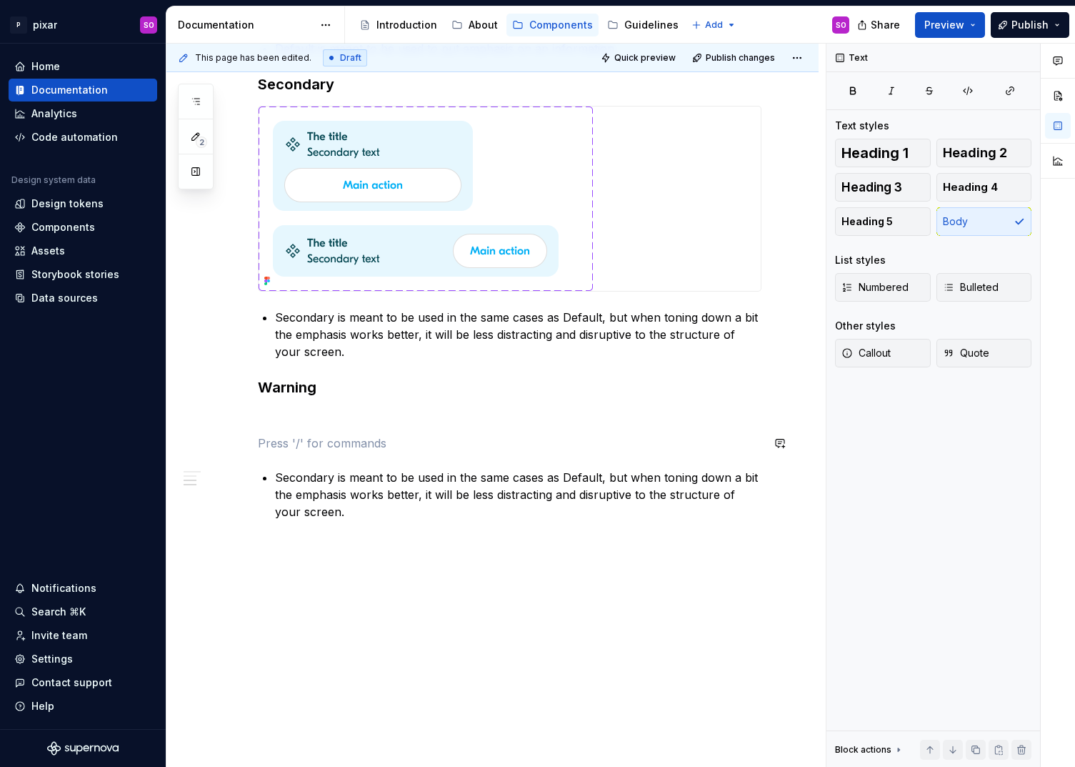
type textarea "*"
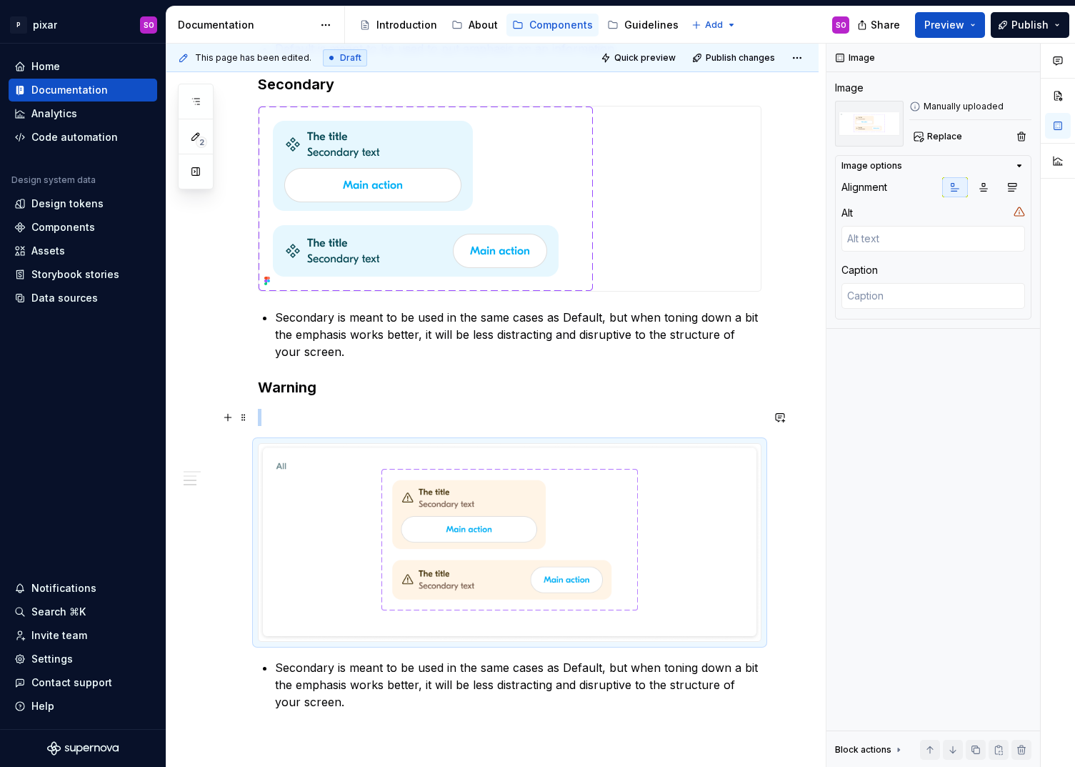
click at [328, 421] on p at bounding box center [510, 417] width 504 height 17
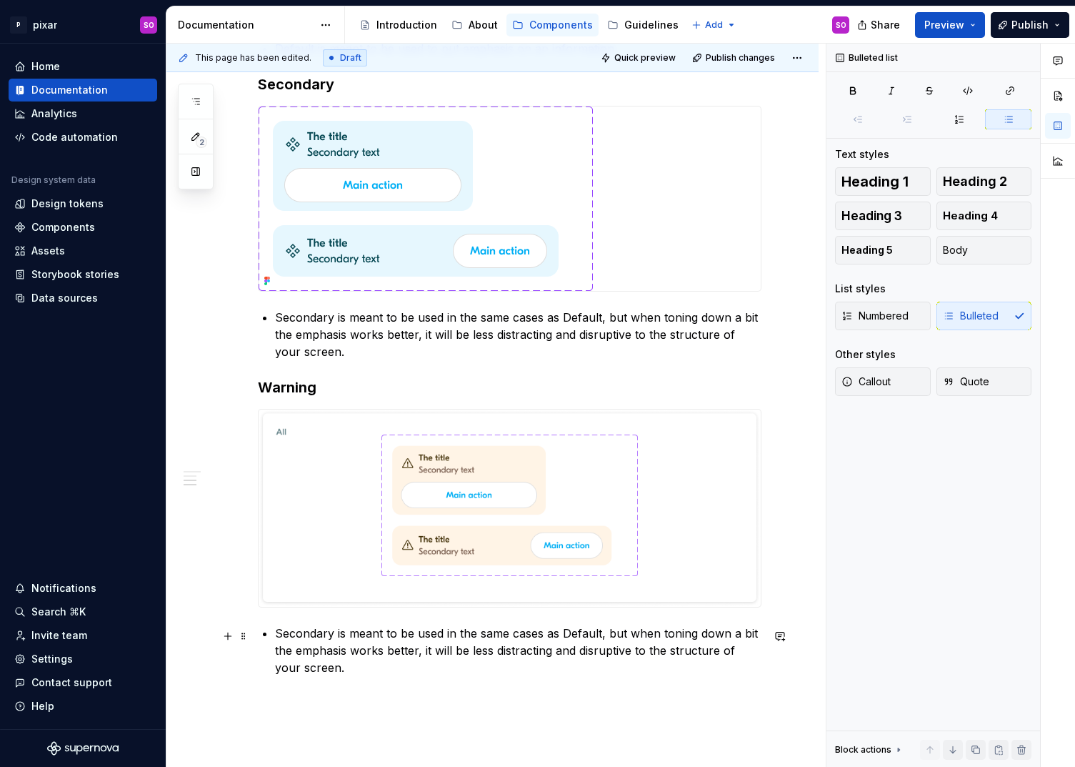
click at [371, 637] on p "Secondary is meant to be used in the same cases as Default, but when toning dow…" at bounding box center [518, 650] width 487 height 51
click at [296, 637] on p "Secondary is meant to be used in the same cases as Default, but when toning dow…" at bounding box center [518, 650] width 487 height 51
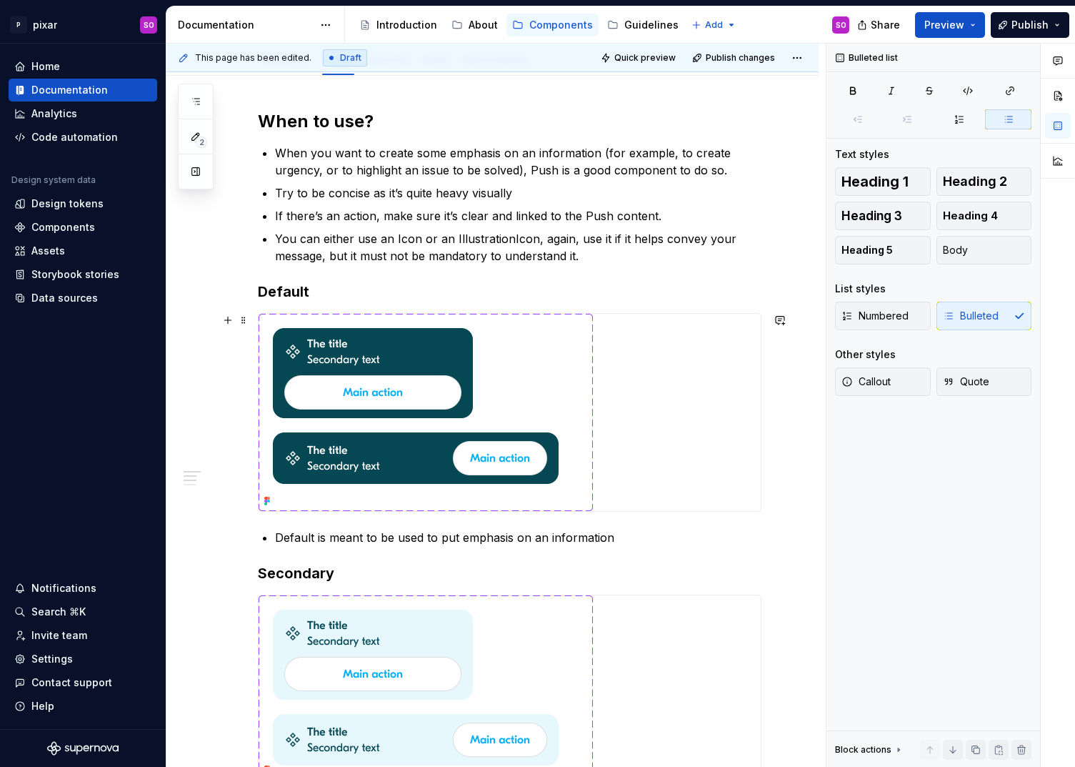
scroll to position [0, 0]
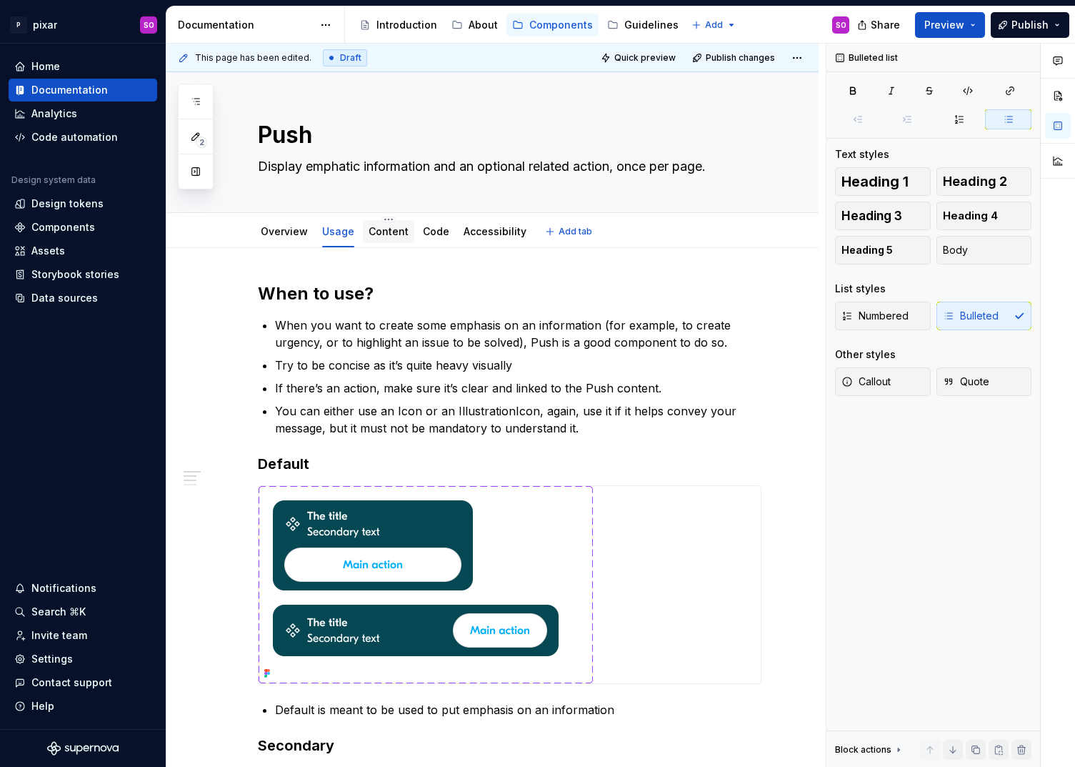
click at [392, 238] on div "Content" at bounding box center [389, 231] width 40 height 14
click at [387, 232] on link "Content" at bounding box center [389, 231] width 40 height 12
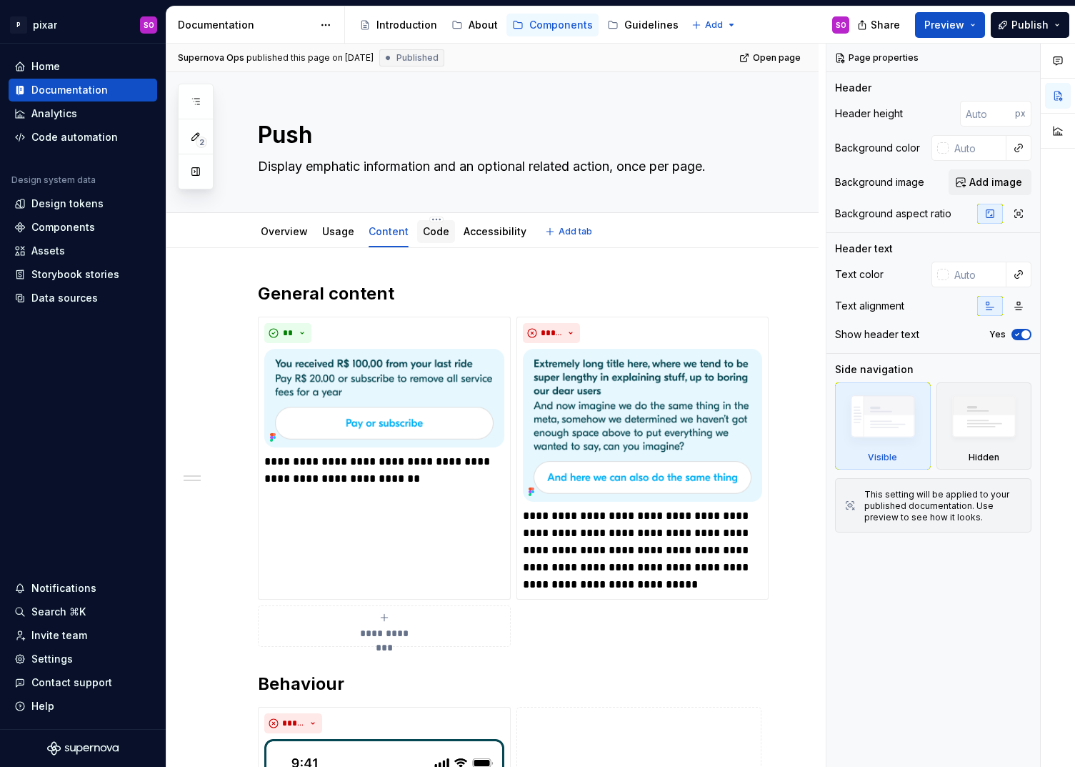
click at [438, 241] on div "Code" at bounding box center [436, 231] width 38 height 23
click at [434, 233] on link "Code" at bounding box center [436, 231] width 26 height 12
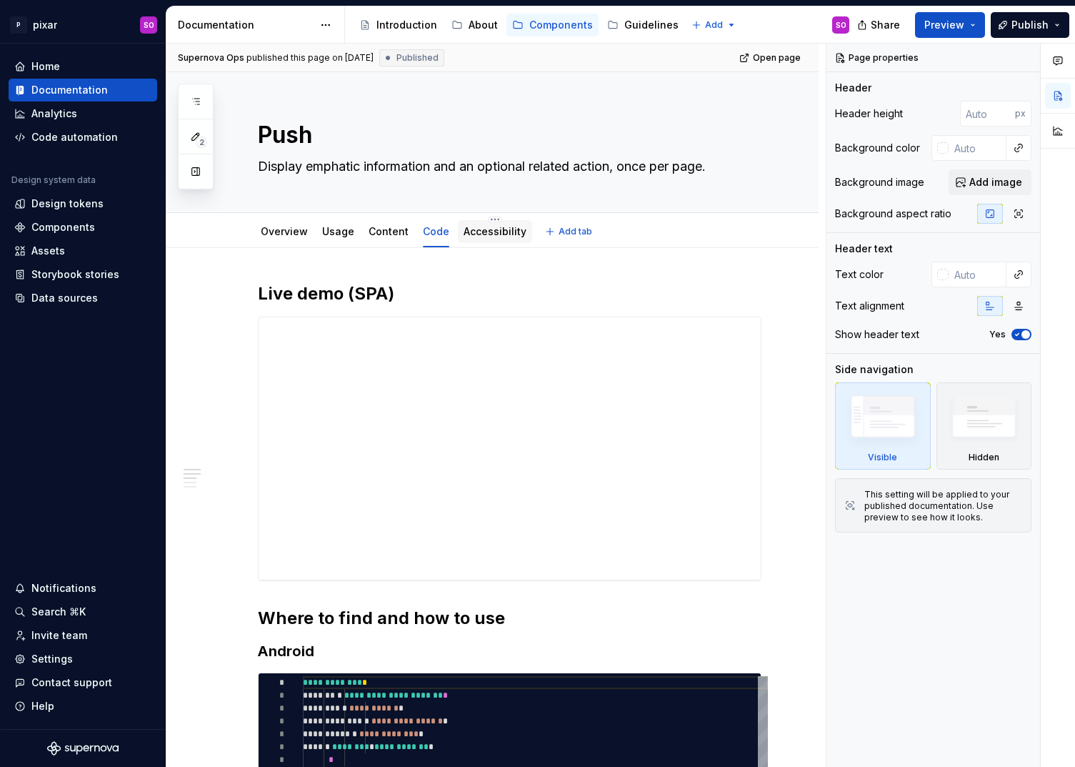
click at [492, 236] on link "Accessibility" at bounding box center [495, 231] width 63 height 12
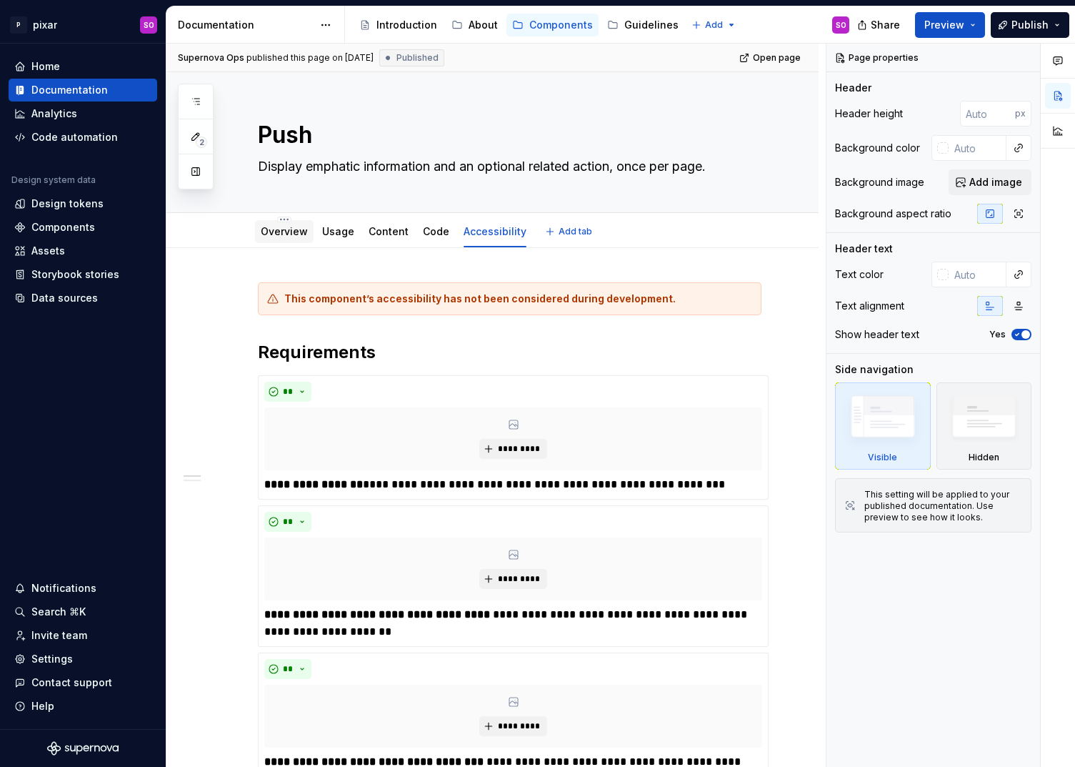
click at [276, 225] on link "Overview" at bounding box center [284, 231] width 47 height 12
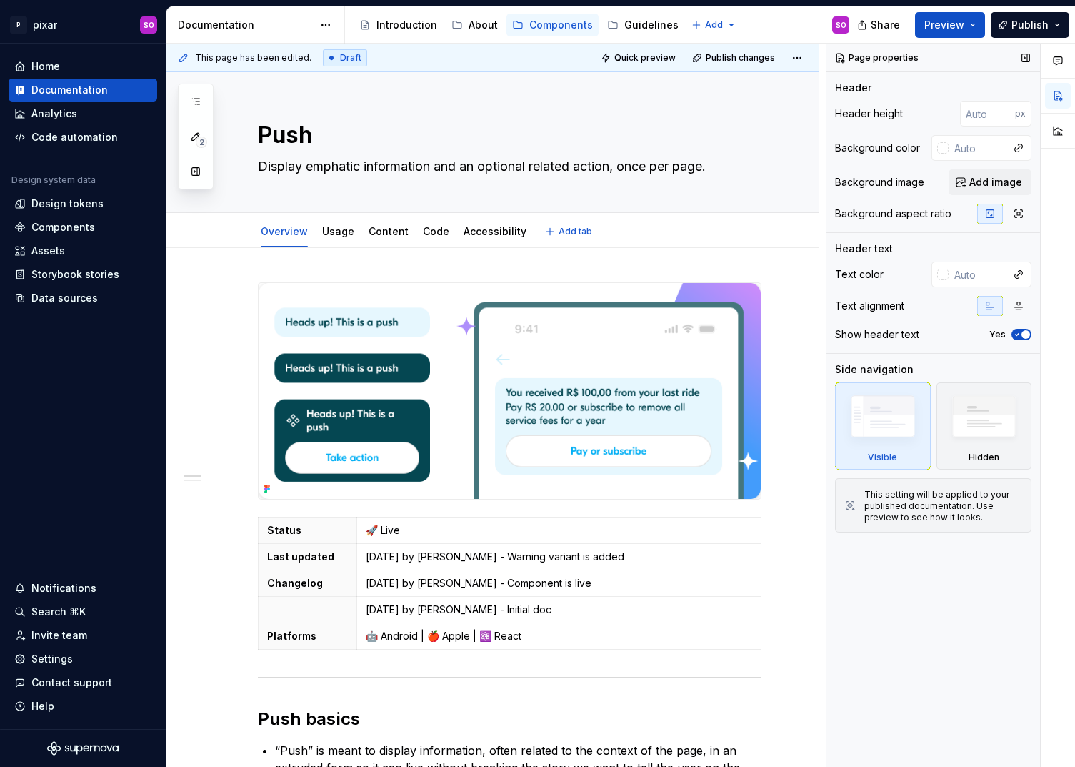
type textarea "*"
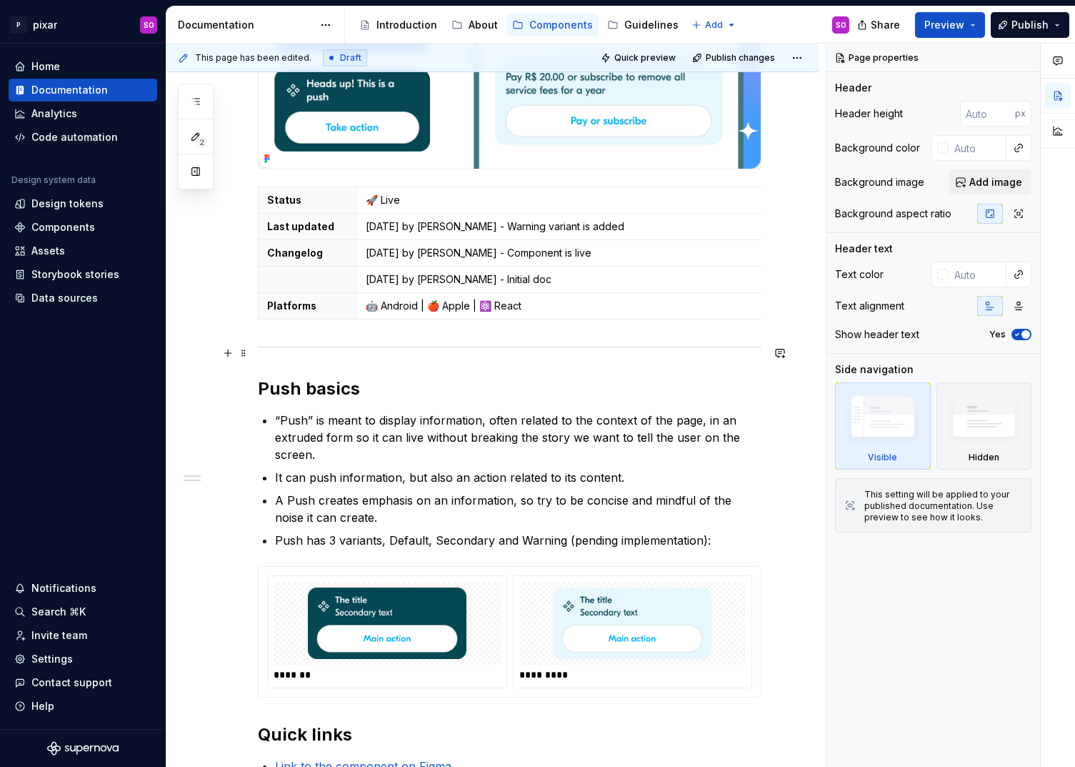
scroll to position [329, 0]
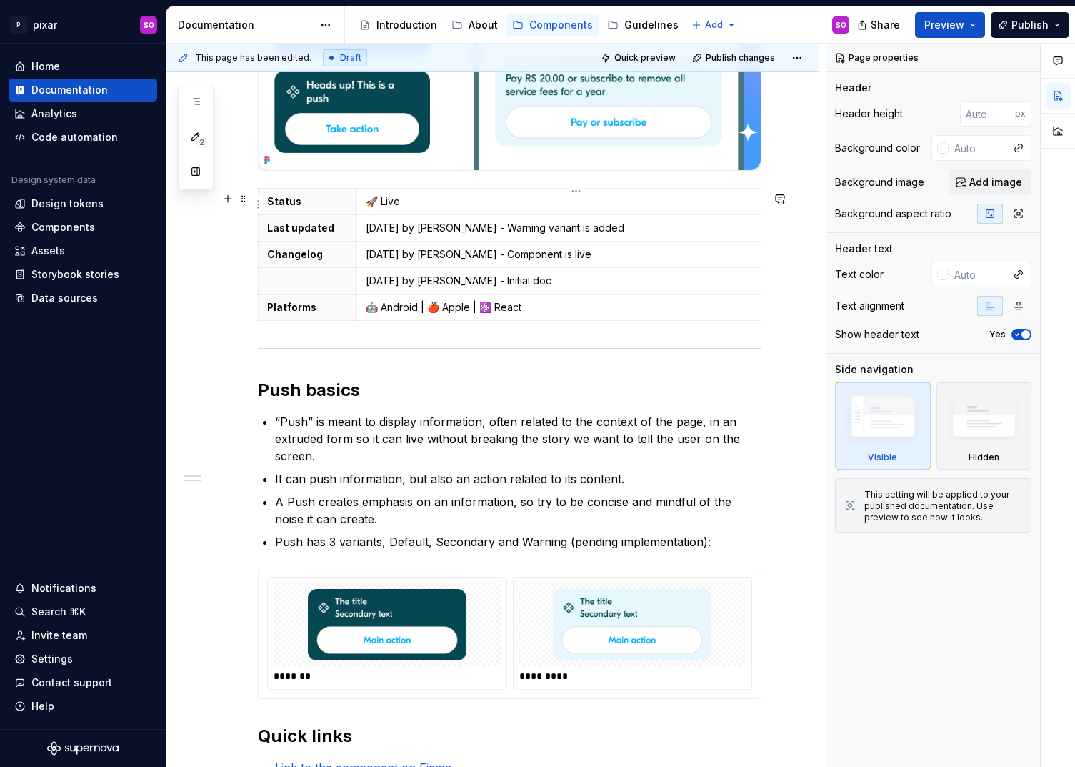
click at [455, 205] on p "🚀 Live" at bounding box center [576, 201] width 421 height 14
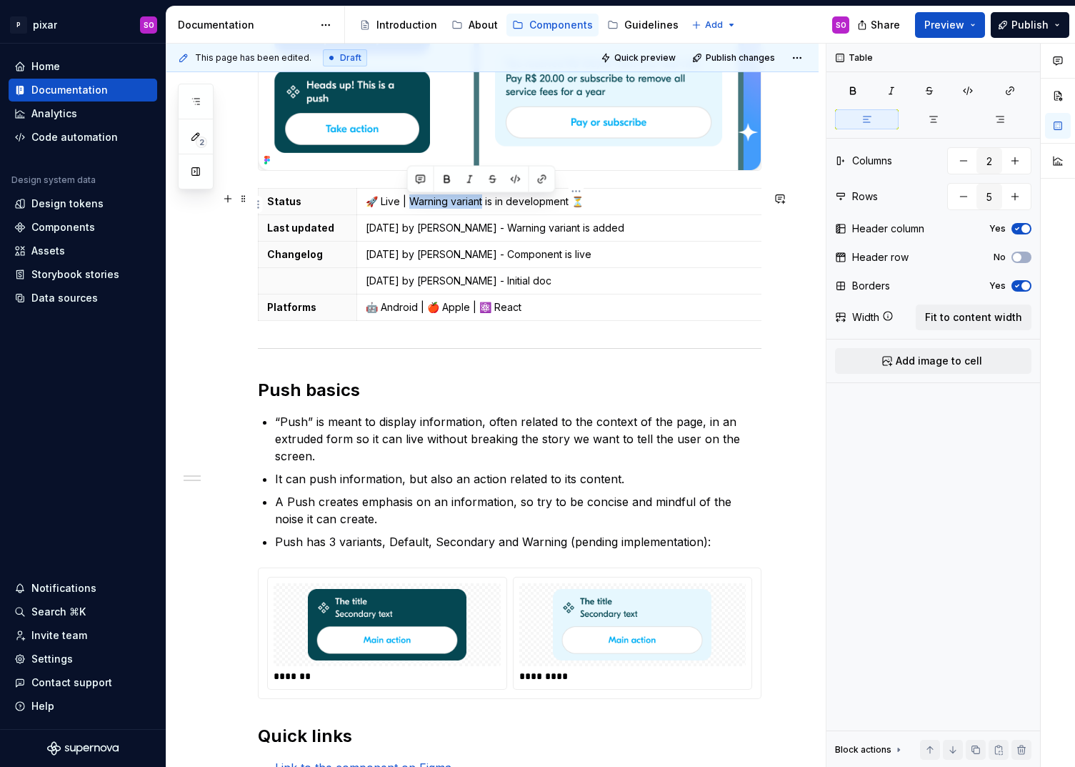
drag, startPoint x: 409, startPoint y: 206, endPoint x: 482, endPoint y: 205, distance: 73.6
click at [482, 205] on p "🚀 Live | Warning variant is in development ⏳" at bounding box center [576, 201] width 421 height 14
click at [516, 241] on td "[DATE] by [PERSON_NAME] - Warning variant is added" at bounding box center [576, 228] width 439 height 26
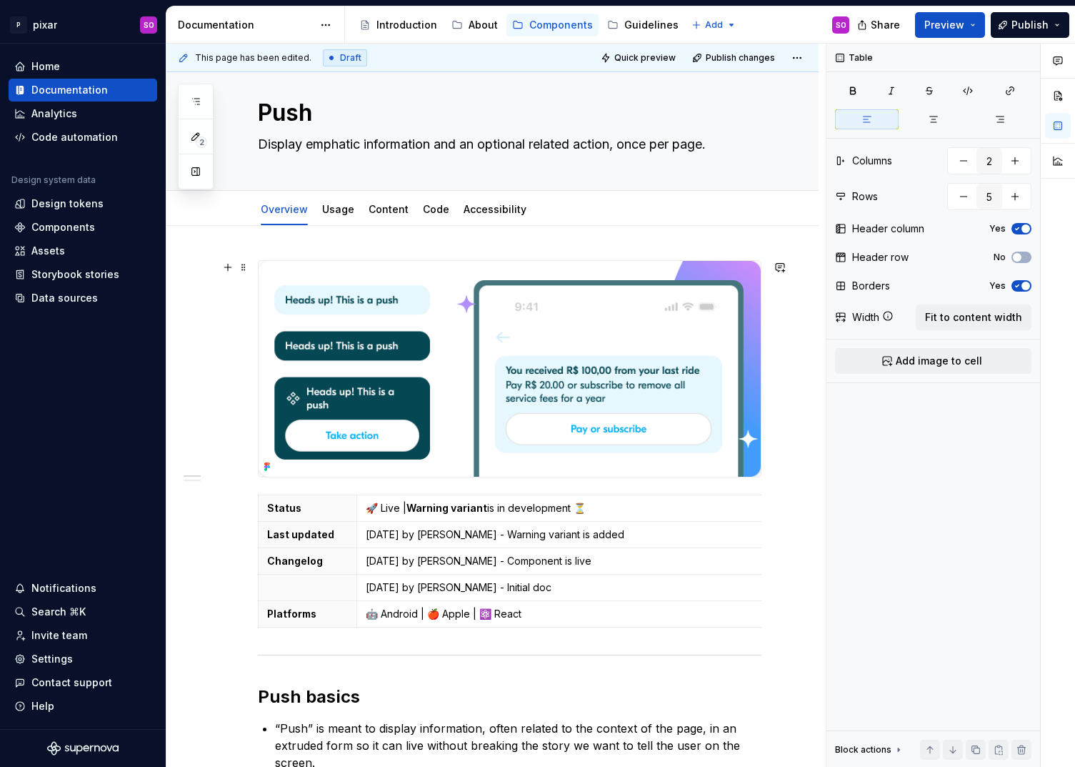
scroll to position [0, 0]
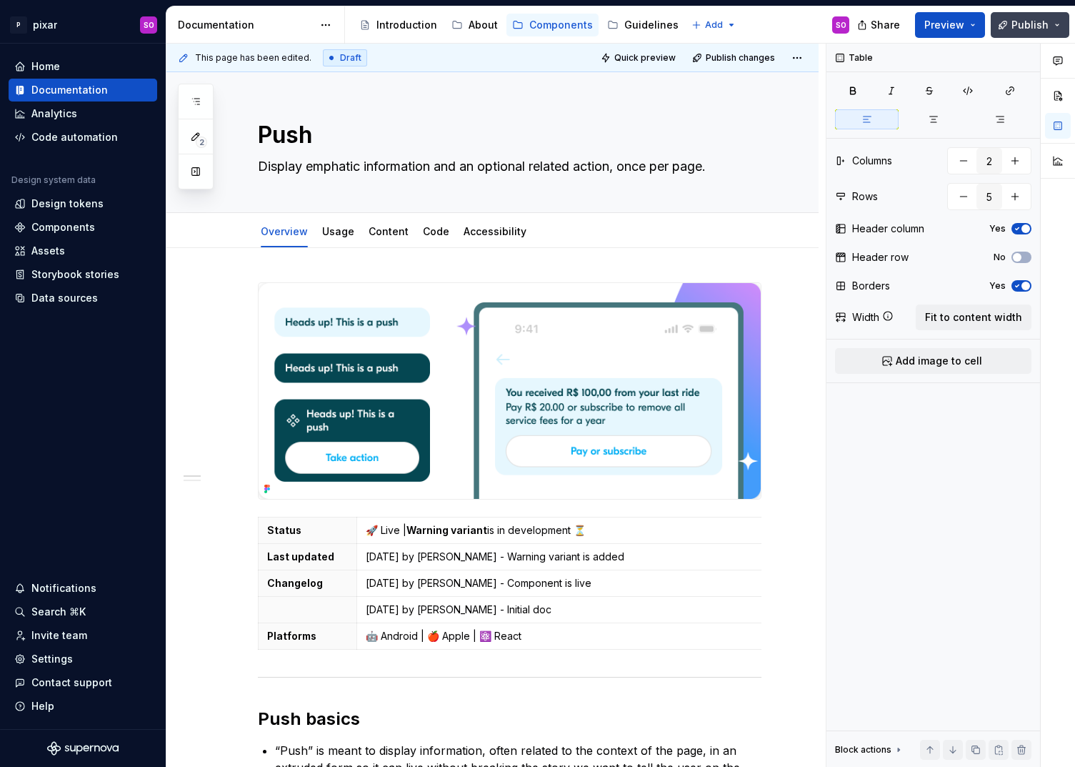
click at [1020, 29] on span "Publish" at bounding box center [1030, 25] width 37 height 14
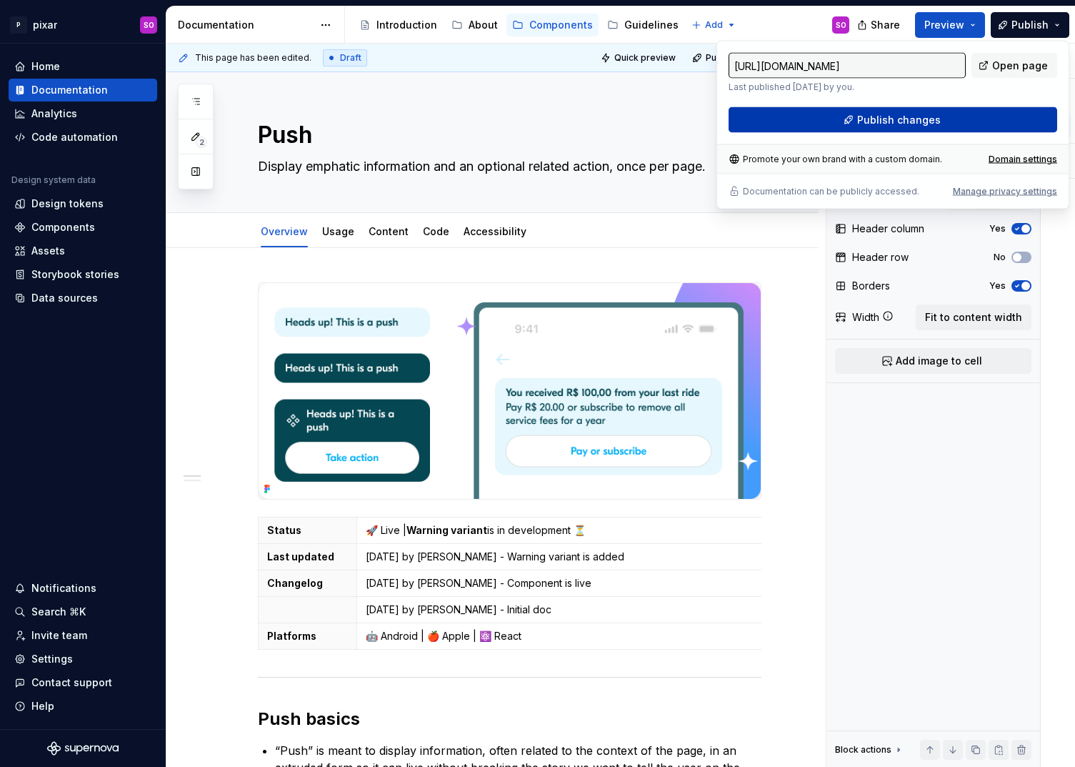
click at [893, 111] on button "Publish changes" at bounding box center [893, 120] width 329 height 26
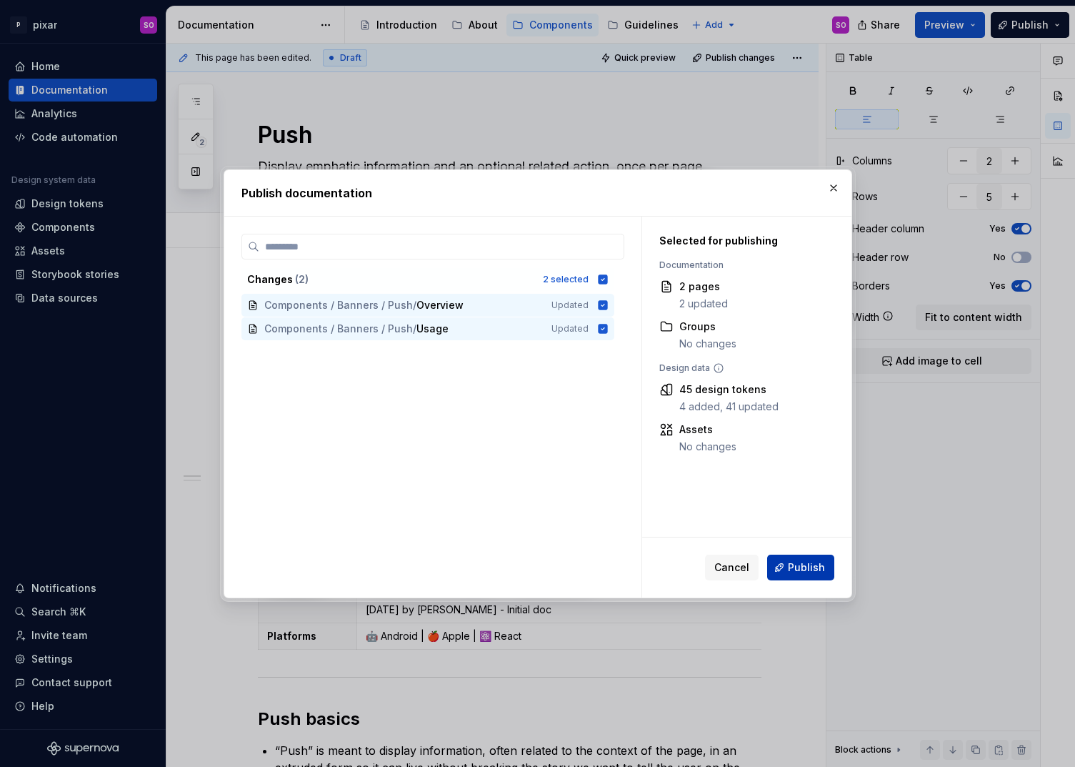
click at [825, 566] on button "Publish" at bounding box center [800, 568] width 67 height 26
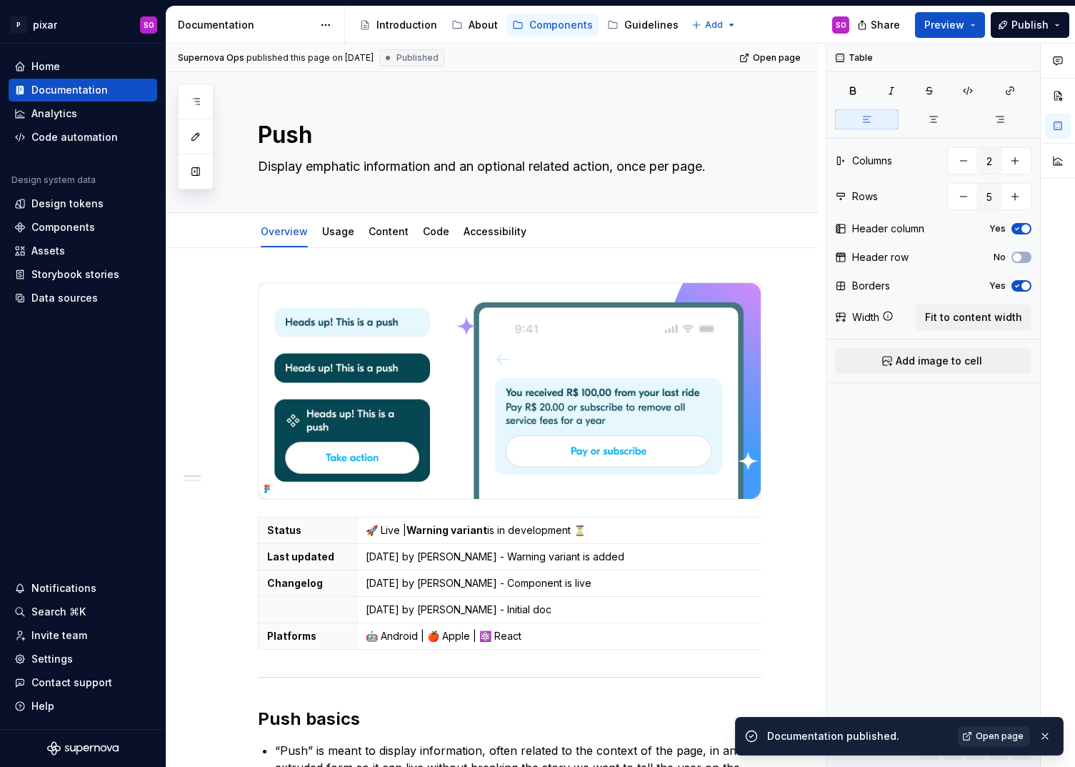
click at [1001, 736] on span "Open page" at bounding box center [1000, 735] width 48 height 11
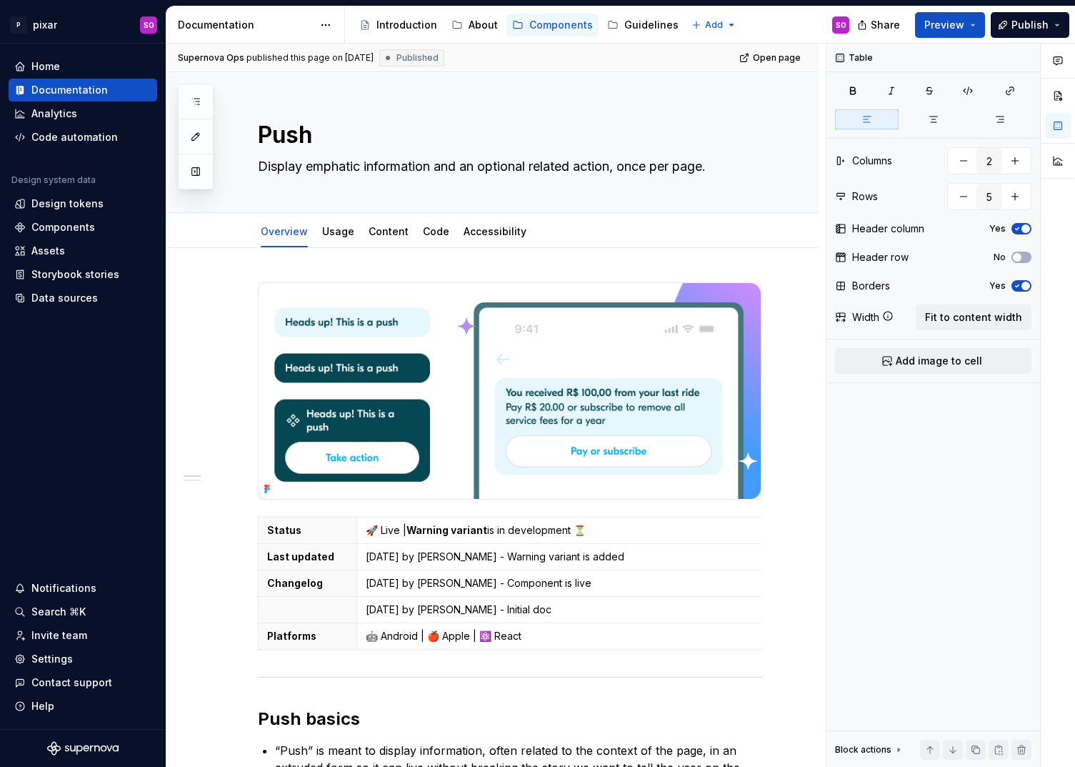
type textarea "*"
